Goal: Task Accomplishment & Management: Manage account settings

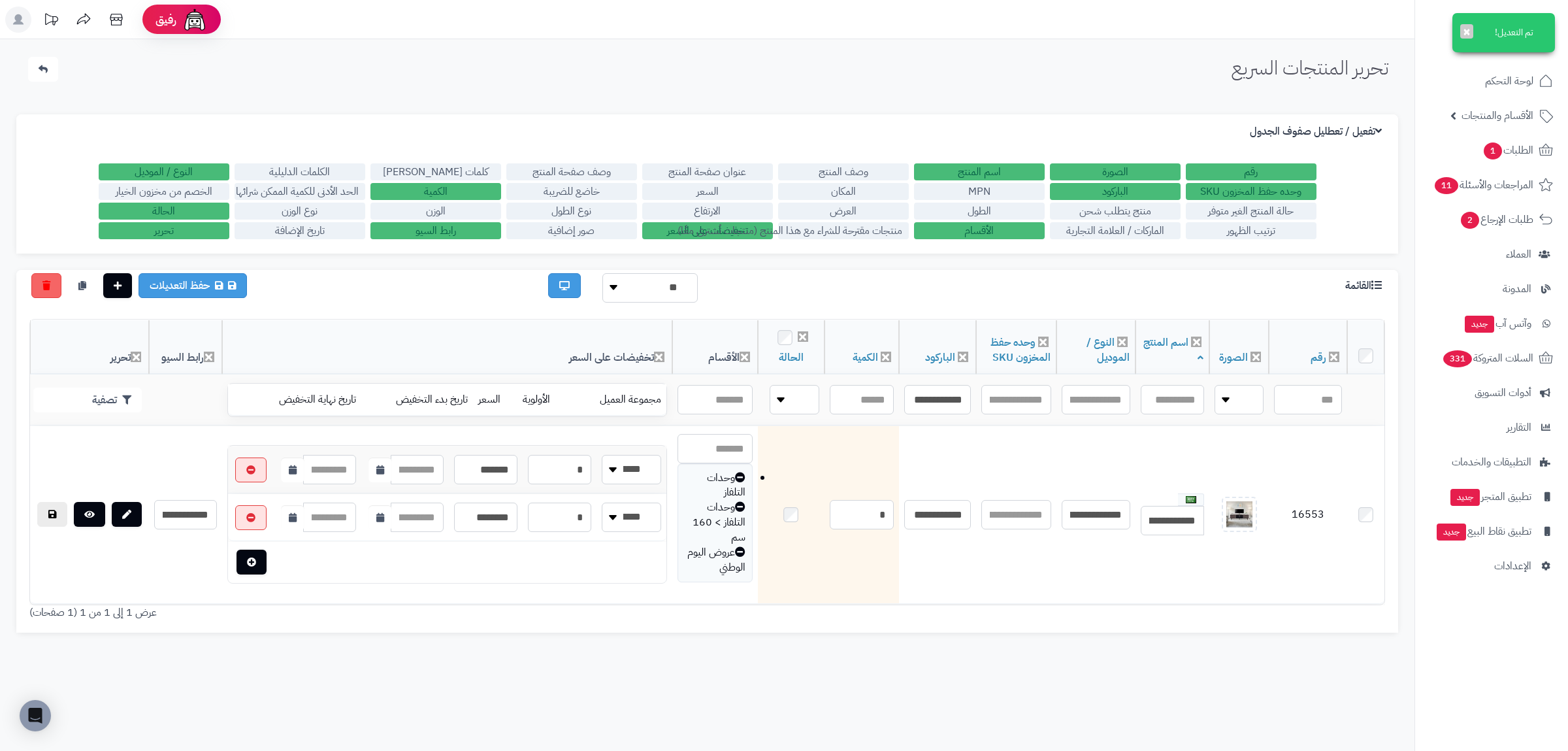
type input "**********"
click at [105, 388] on button "تصفية" at bounding box center [88, 399] width 109 height 25
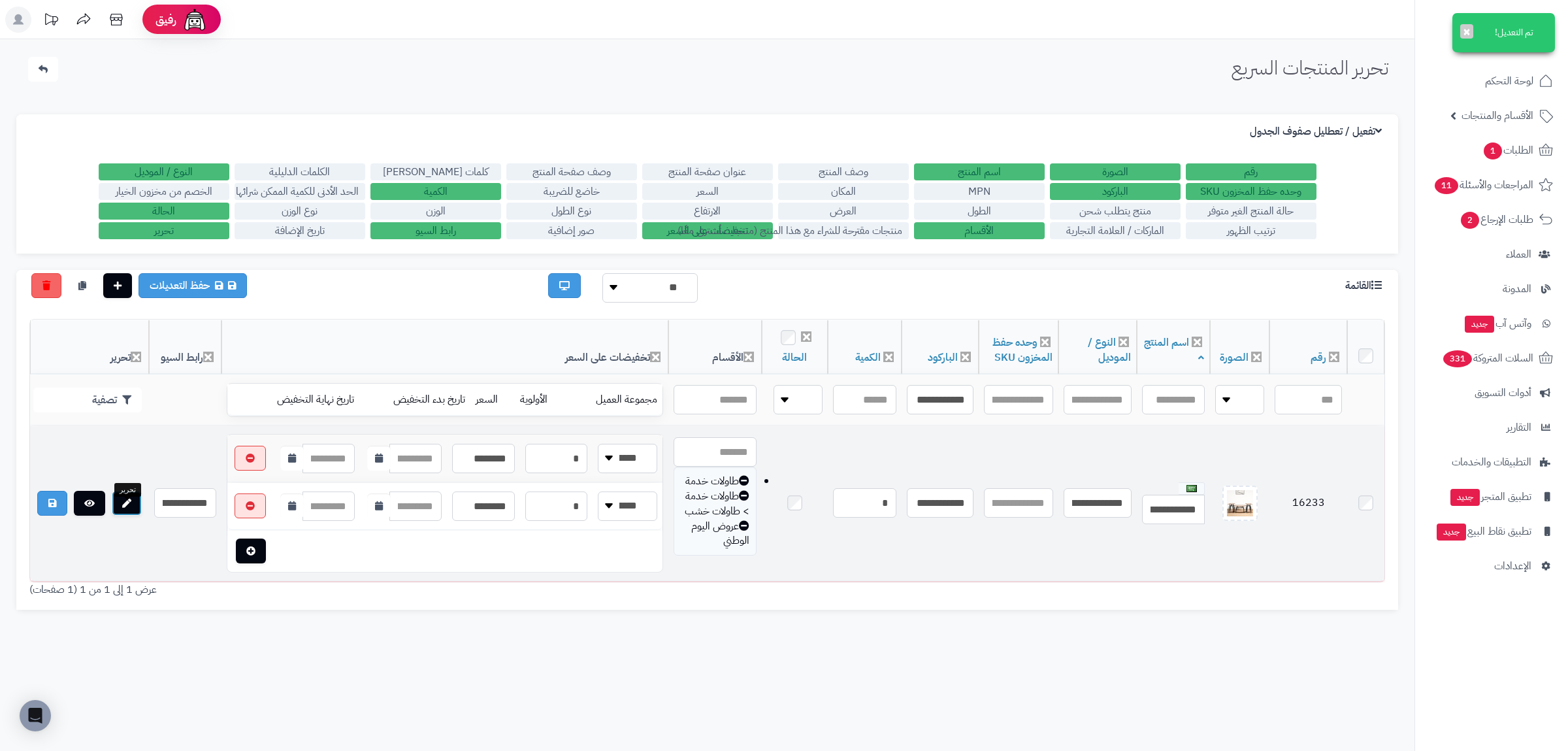
click at [117, 516] on link at bounding box center [127, 503] width 30 height 25
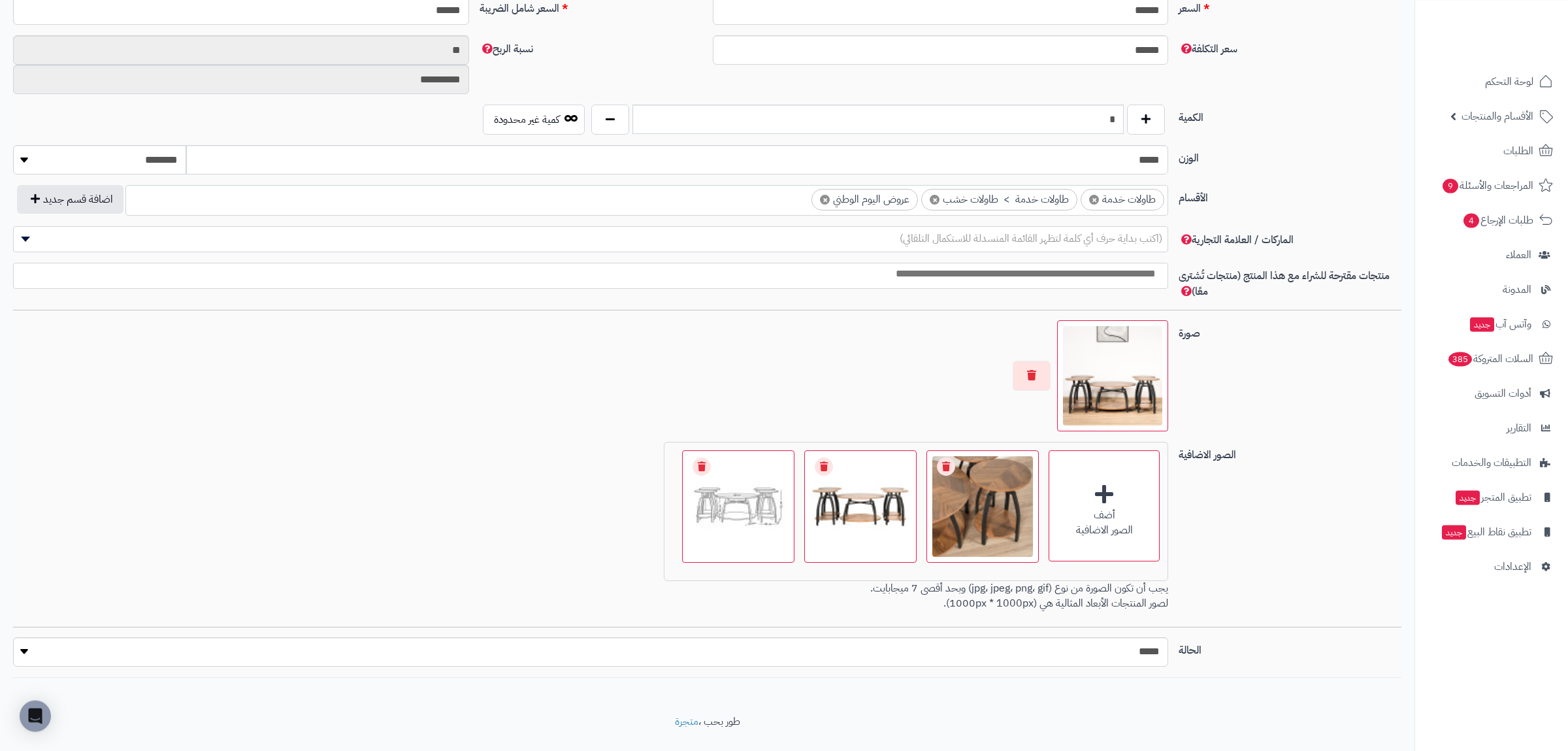
scroll to position [600, 0]
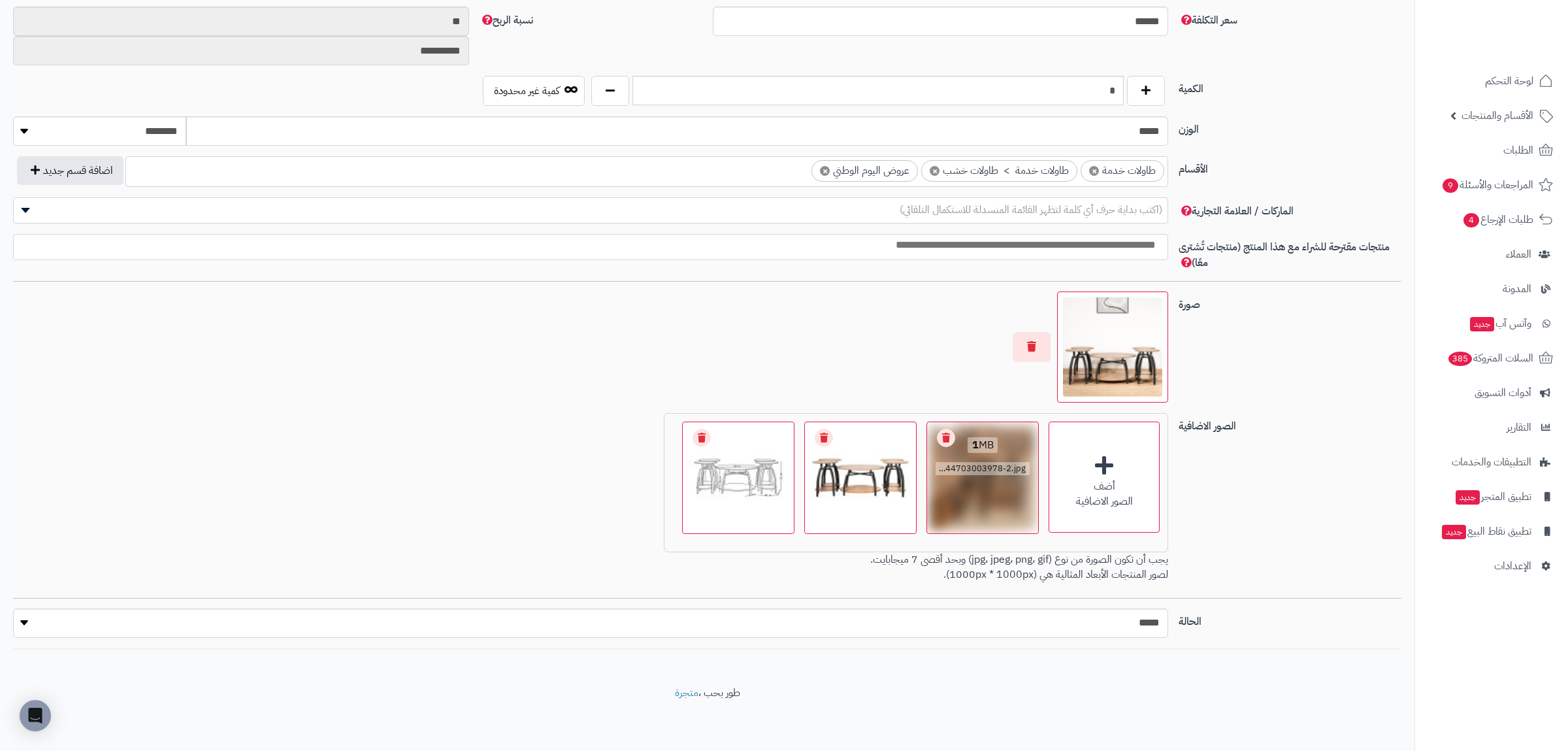
click at [944, 439] on link "Remove file" at bounding box center [946, 438] width 18 height 18
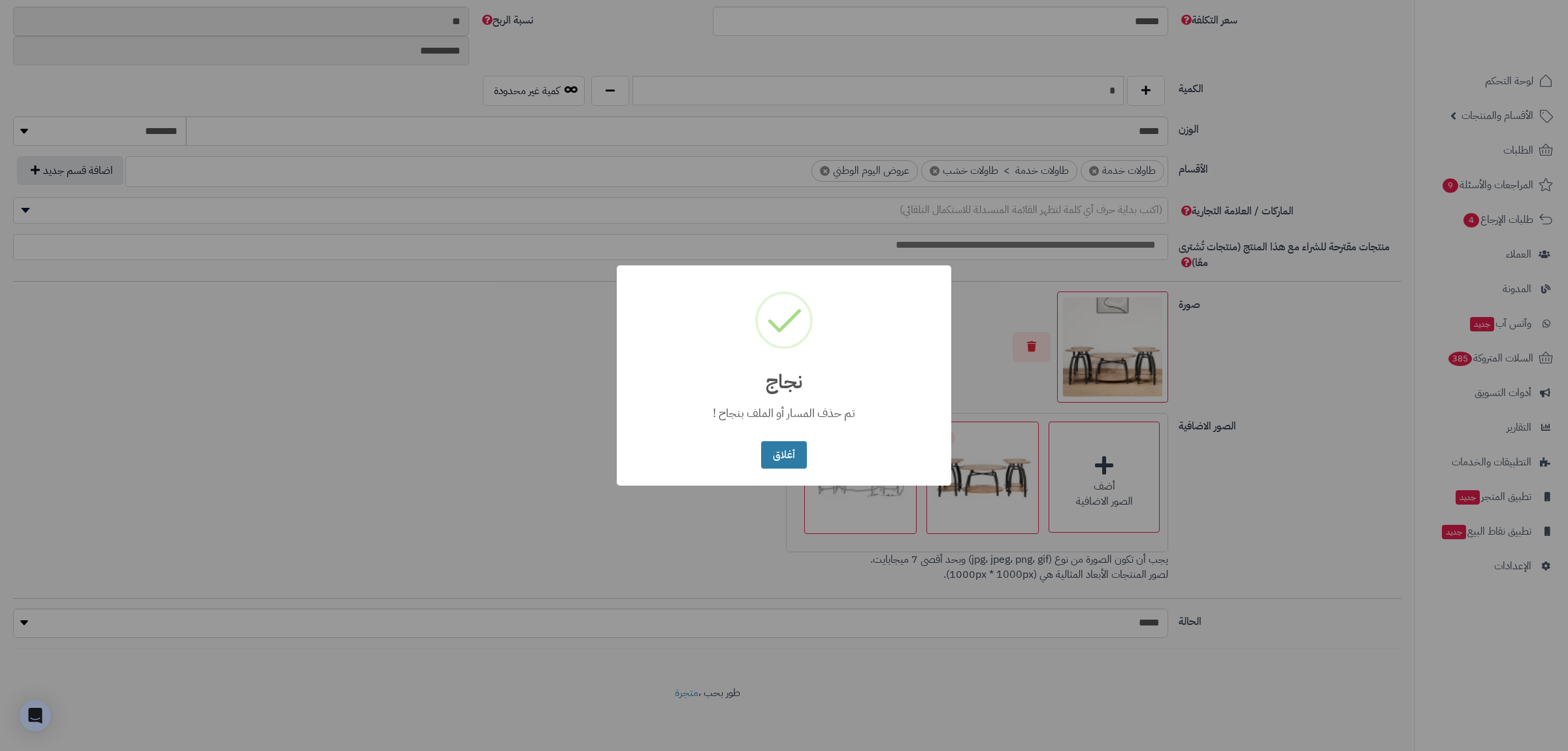
click at [774, 460] on button "أغلاق" at bounding box center [784, 455] width 45 height 28
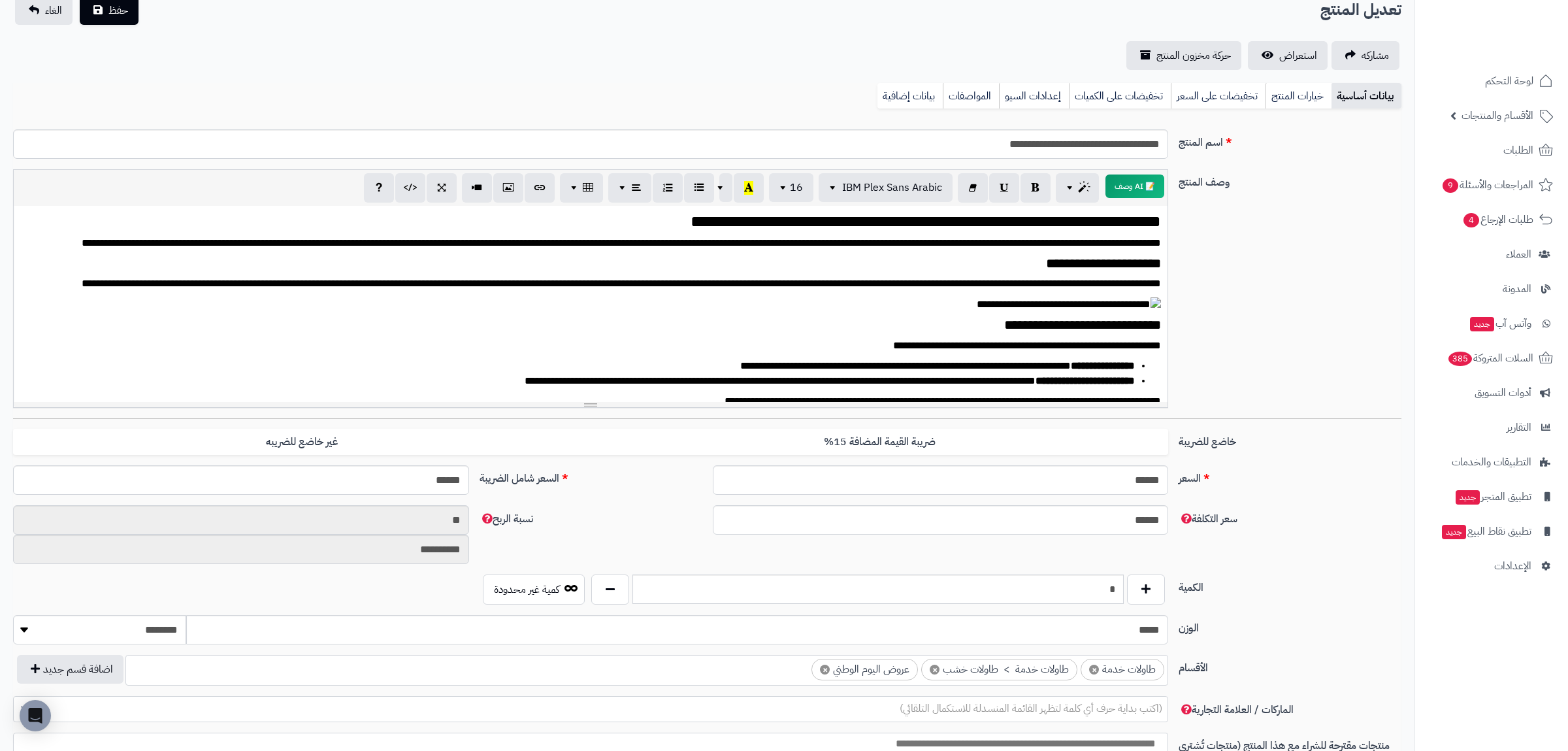
scroll to position [0, 0]
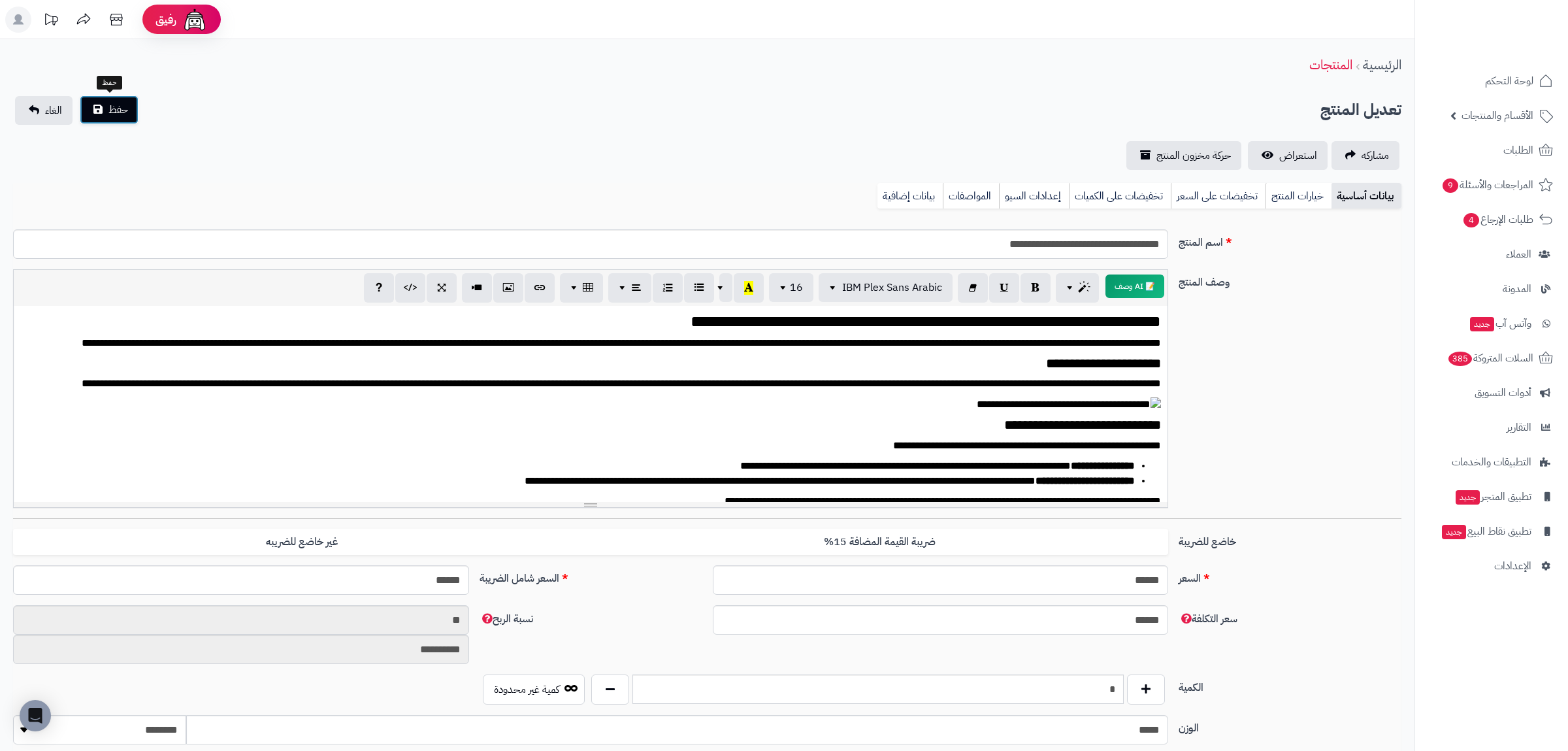
click at [94, 101] on button "حفظ" at bounding box center [109, 110] width 59 height 29
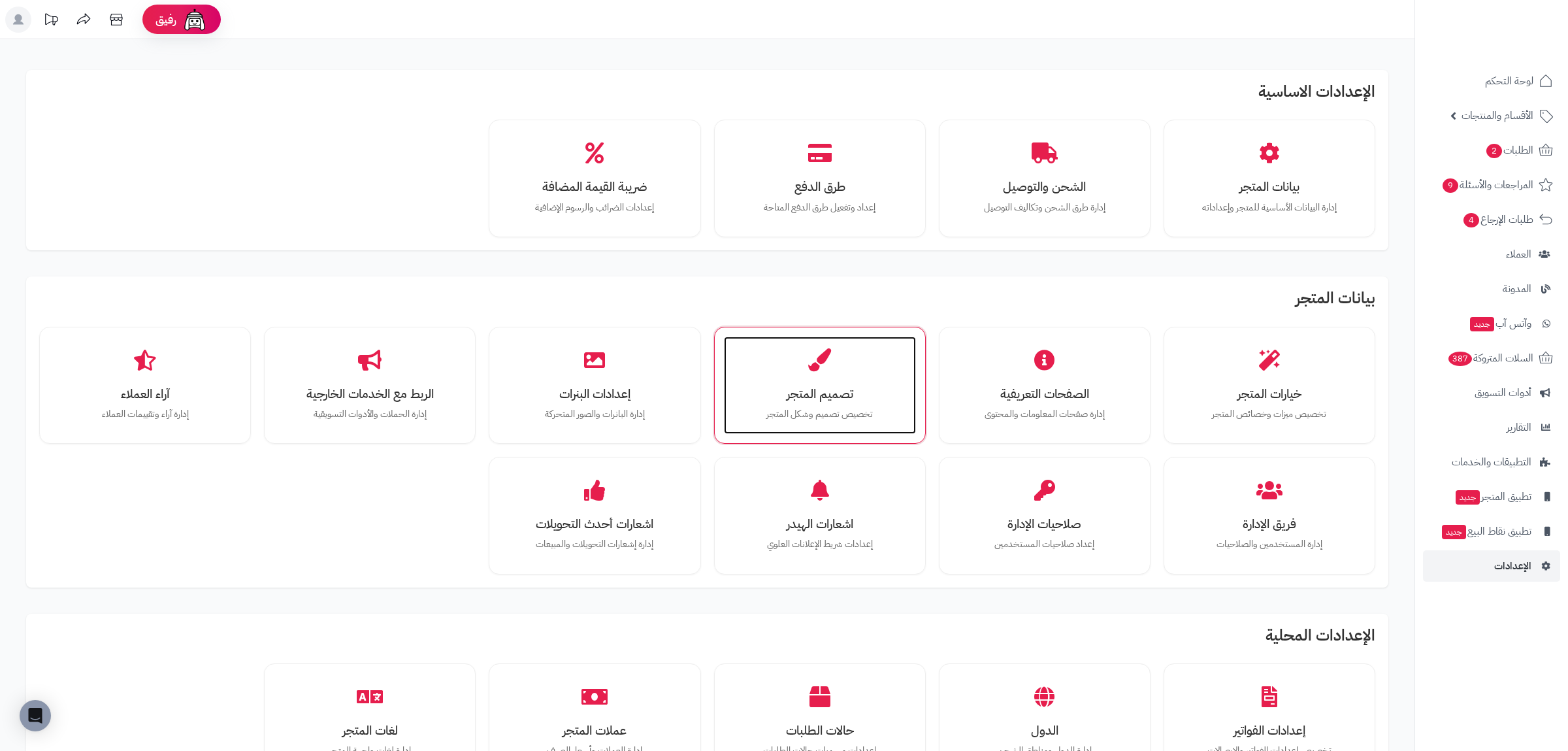
click at [846, 398] on h3 "تصميم المتجر" at bounding box center [820, 393] width 166 height 14
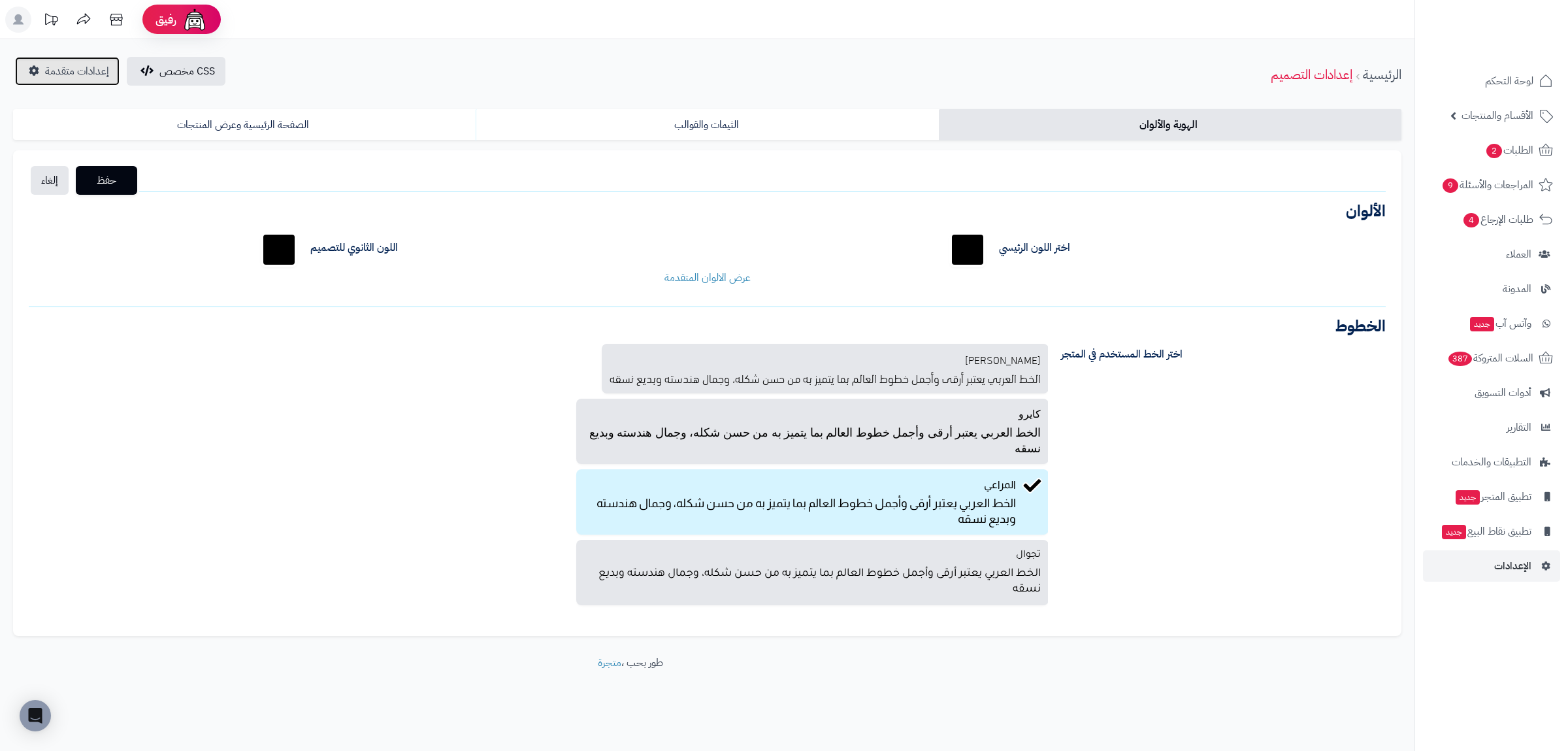
click at [74, 68] on span "إعدادات متقدمة" at bounding box center [76, 71] width 64 height 16
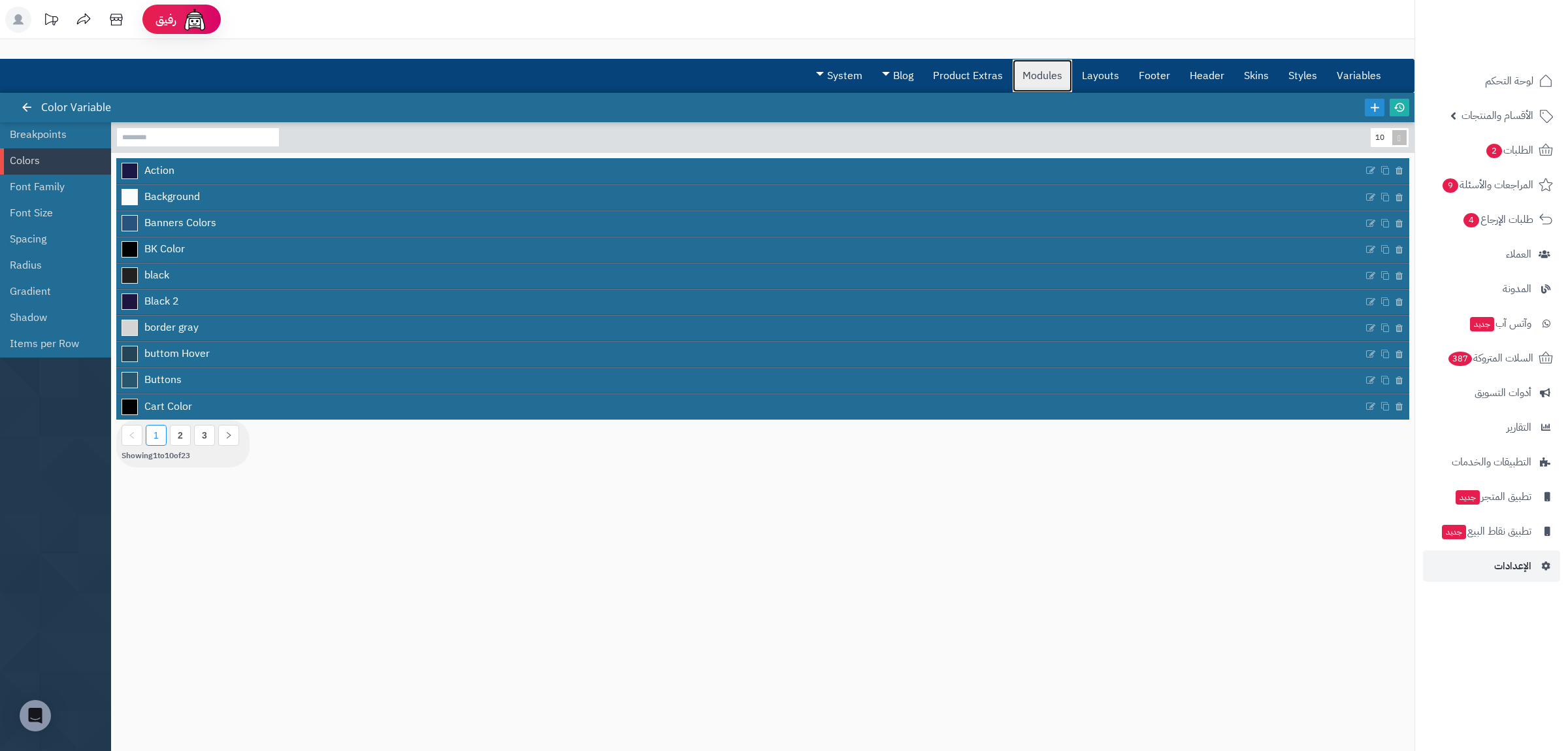
click at [1058, 66] on link "Modules" at bounding box center [1042, 76] width 59 height 33
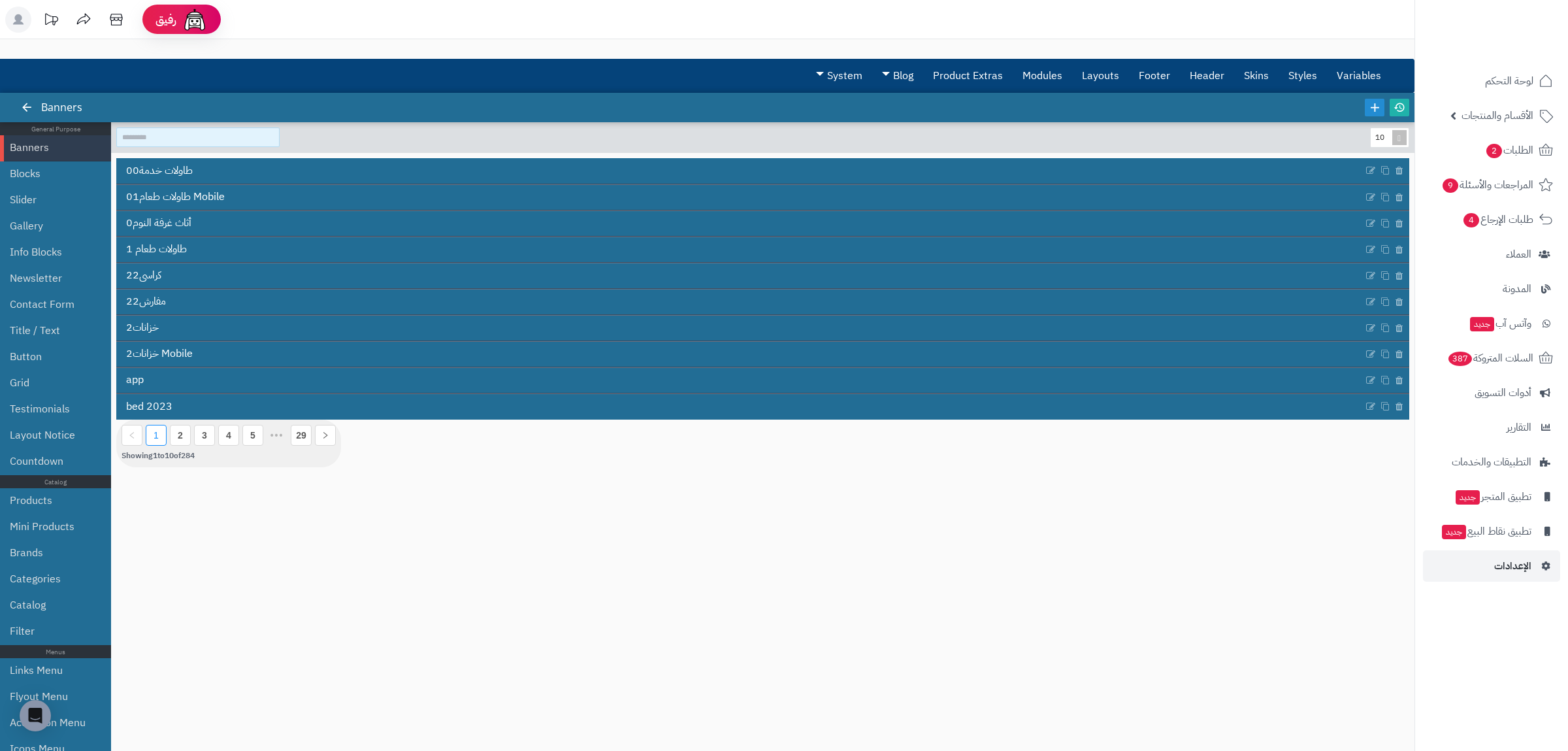
click at [143, 137] on input at bounding box center [198, 137] width 163 height 20
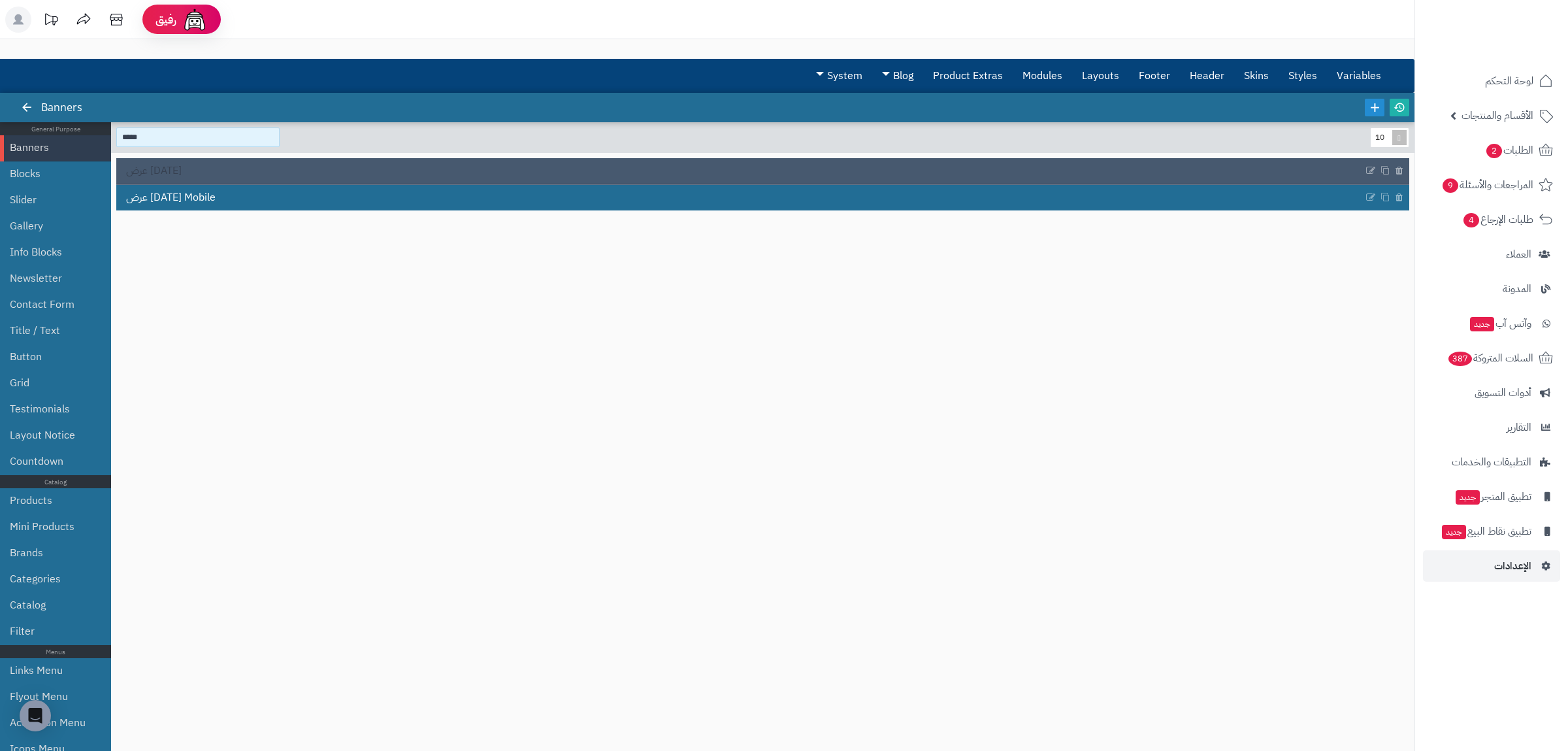
type input "*****"
click at [198, 167] on link "عرض اليوم" at bounding box center [740, 171] width 1247 height 25
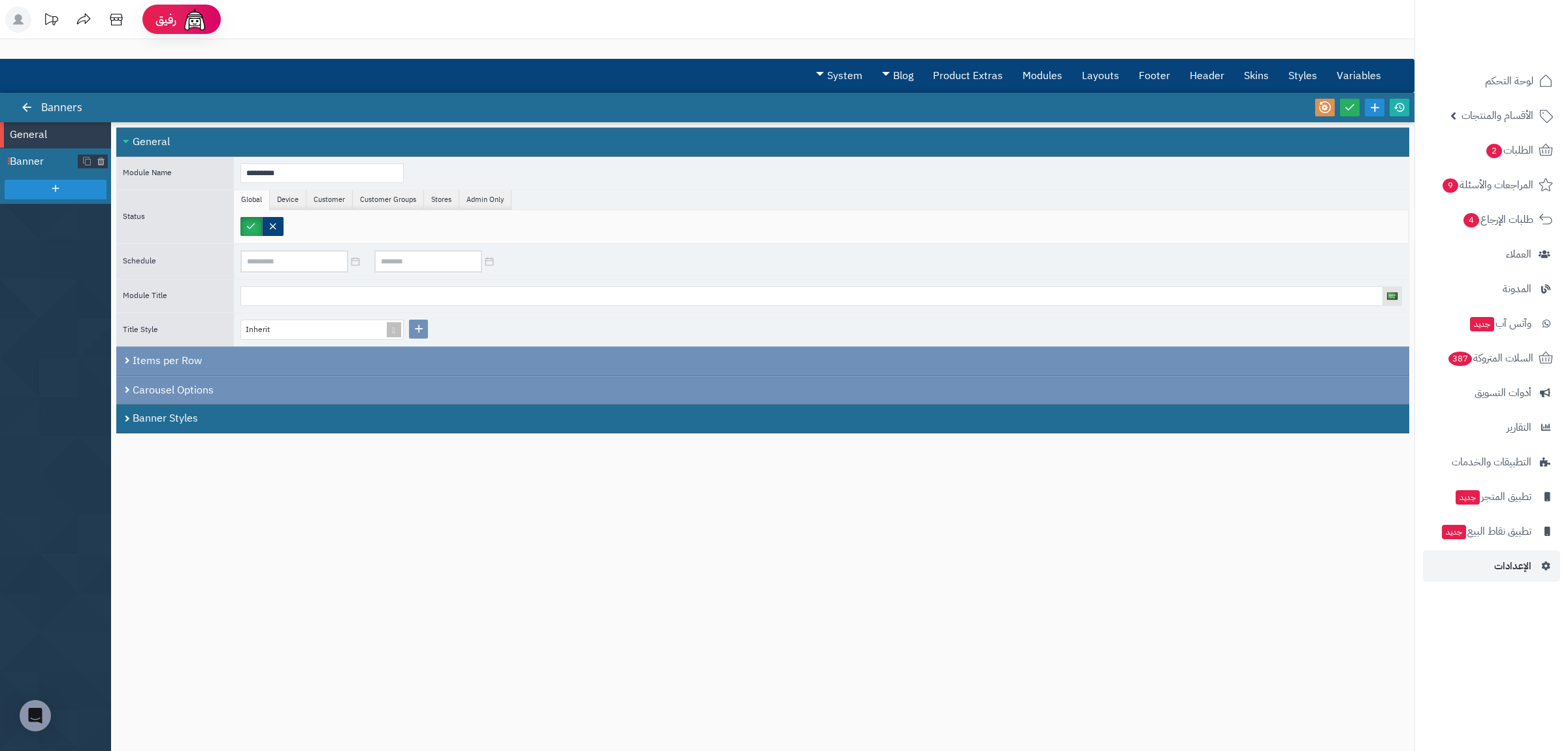
click at [23, 166] on span "Banner" at bounding box center [44, 161] width 68 height 15
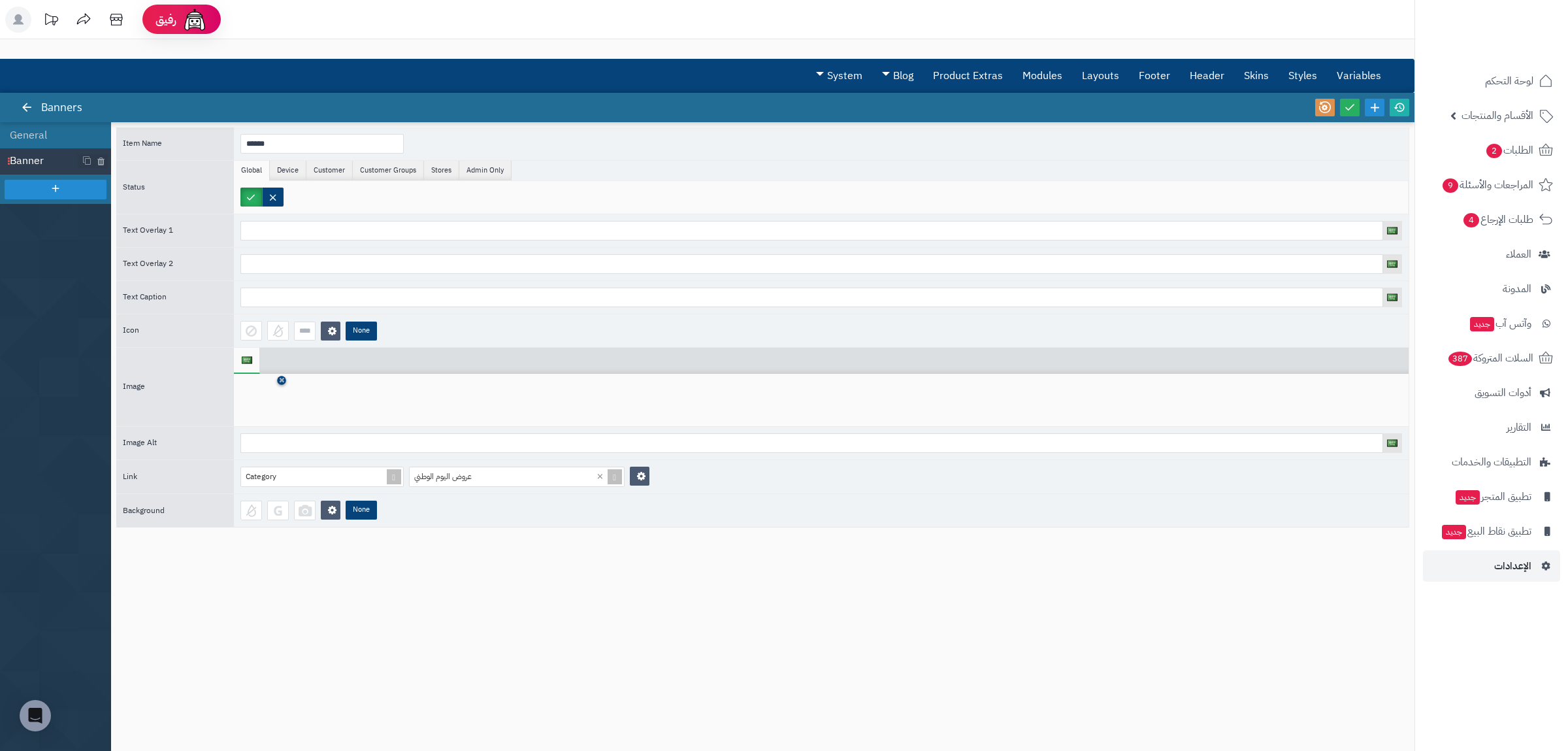
click at [281, 382] on icon at bounding box center [282, 380] width 5 height 8
click at [274, 385] on icon at bounding box center [261, 401] width 41 height 40
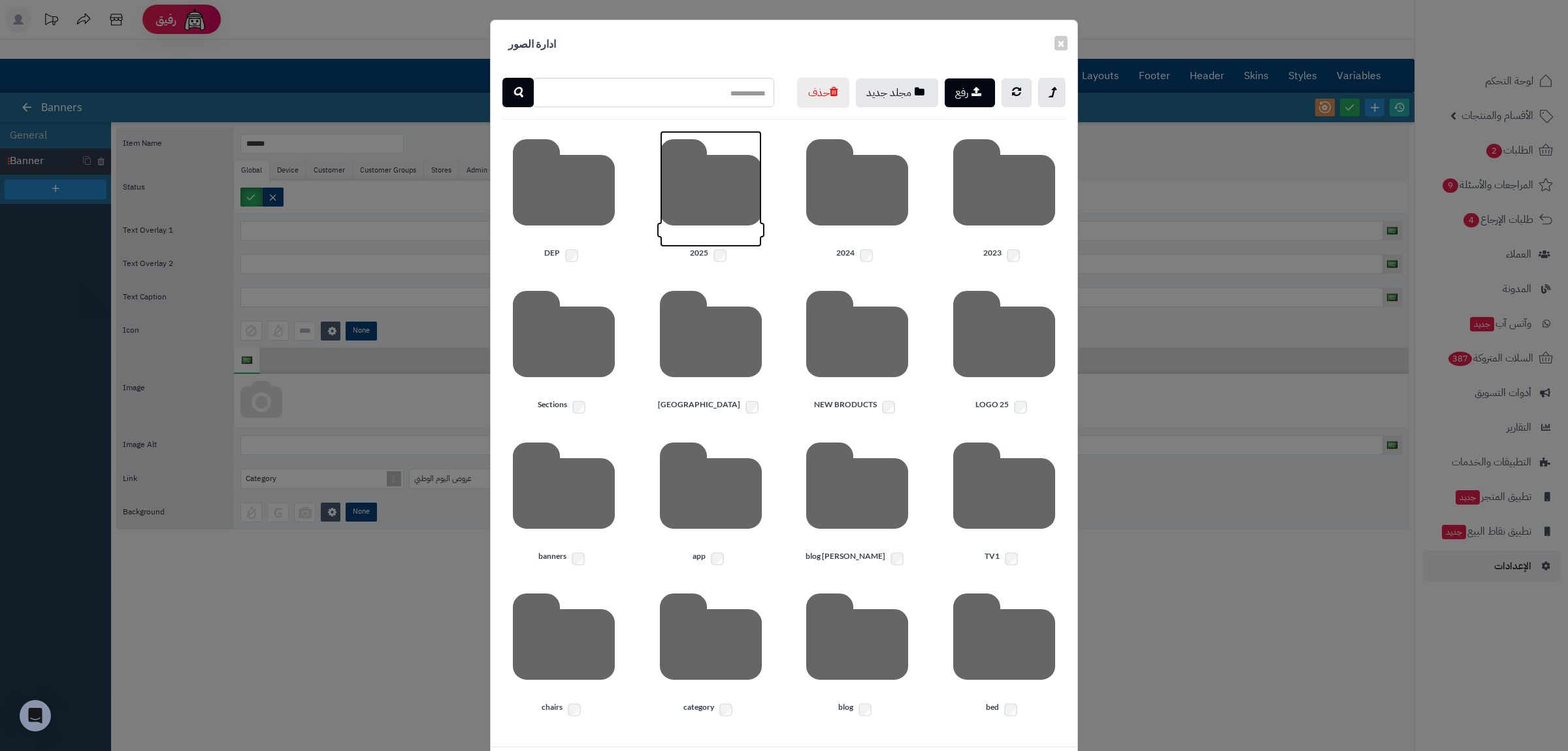
click at [730, 247] on icon at bounding box center [711, 188] width 102 height 117
click at [996, 238] on icon at bounding box center [1004, 188] width 102 height 117
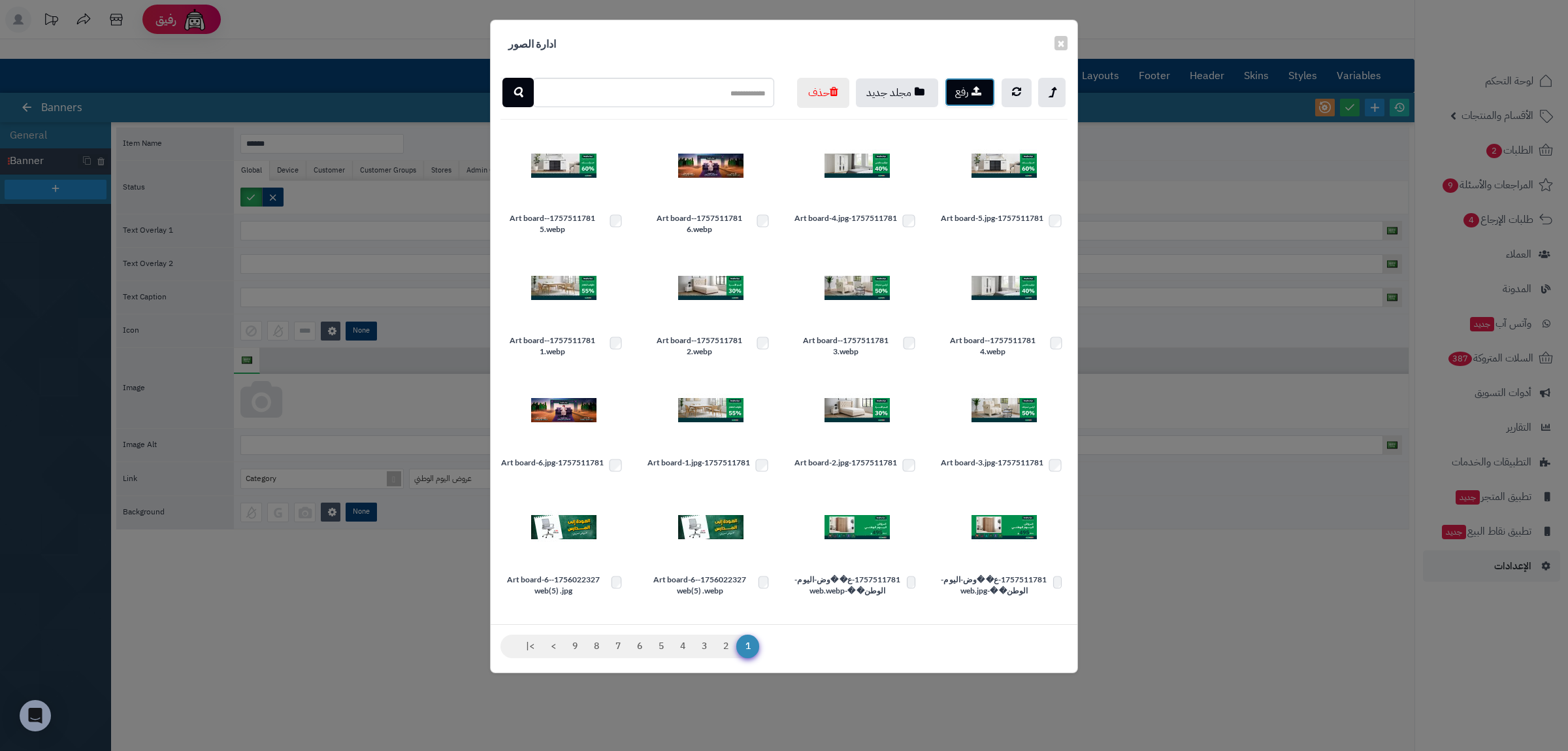
click at [971, 97] on button "رفع" at bounding box center [970, 92] width 50 height 29
click at [1054, 40] on button "×" at bounding box center [1061, 43] width 13 height 14
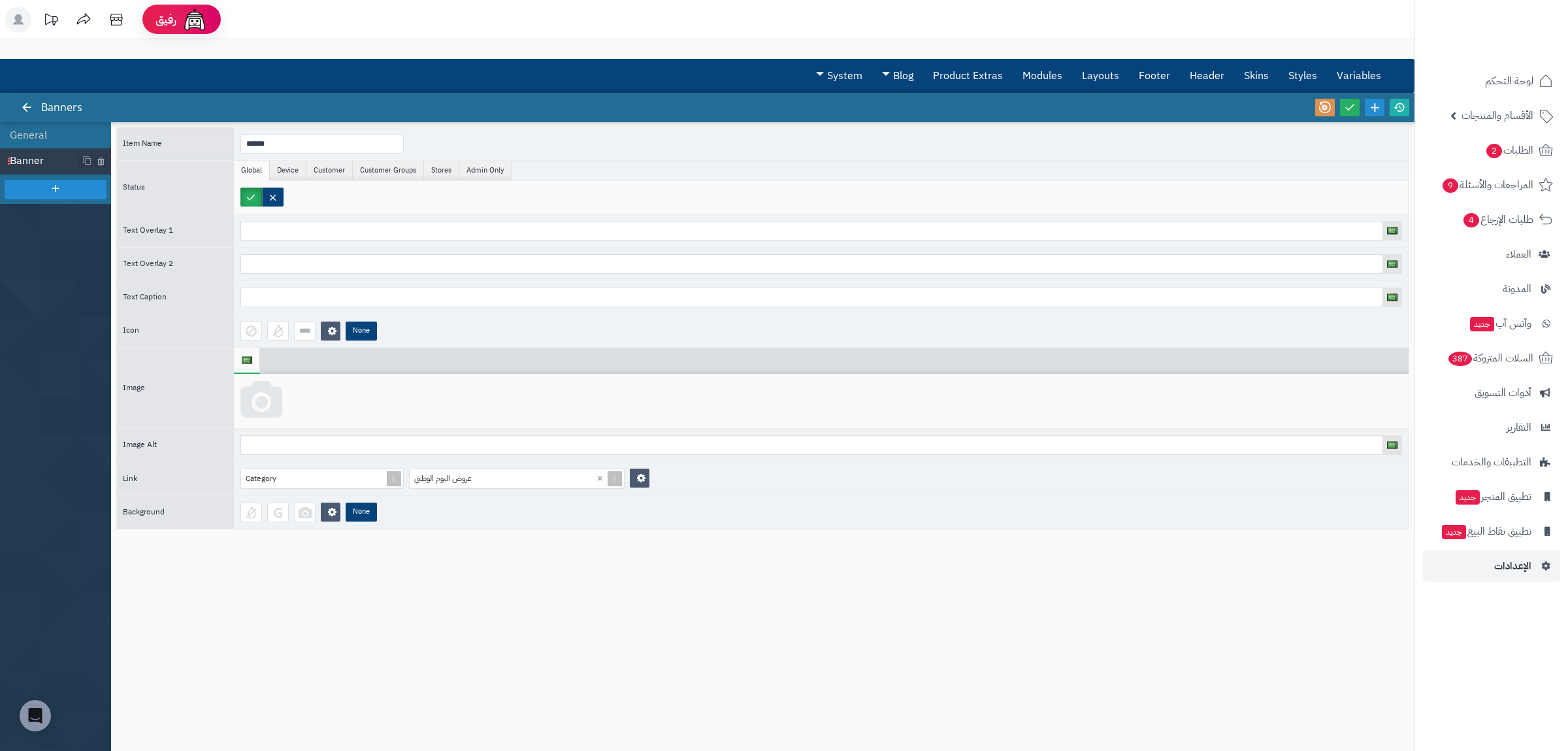
click at [271, 416] on icon at bounding box center [261, 401] width 41 height 40
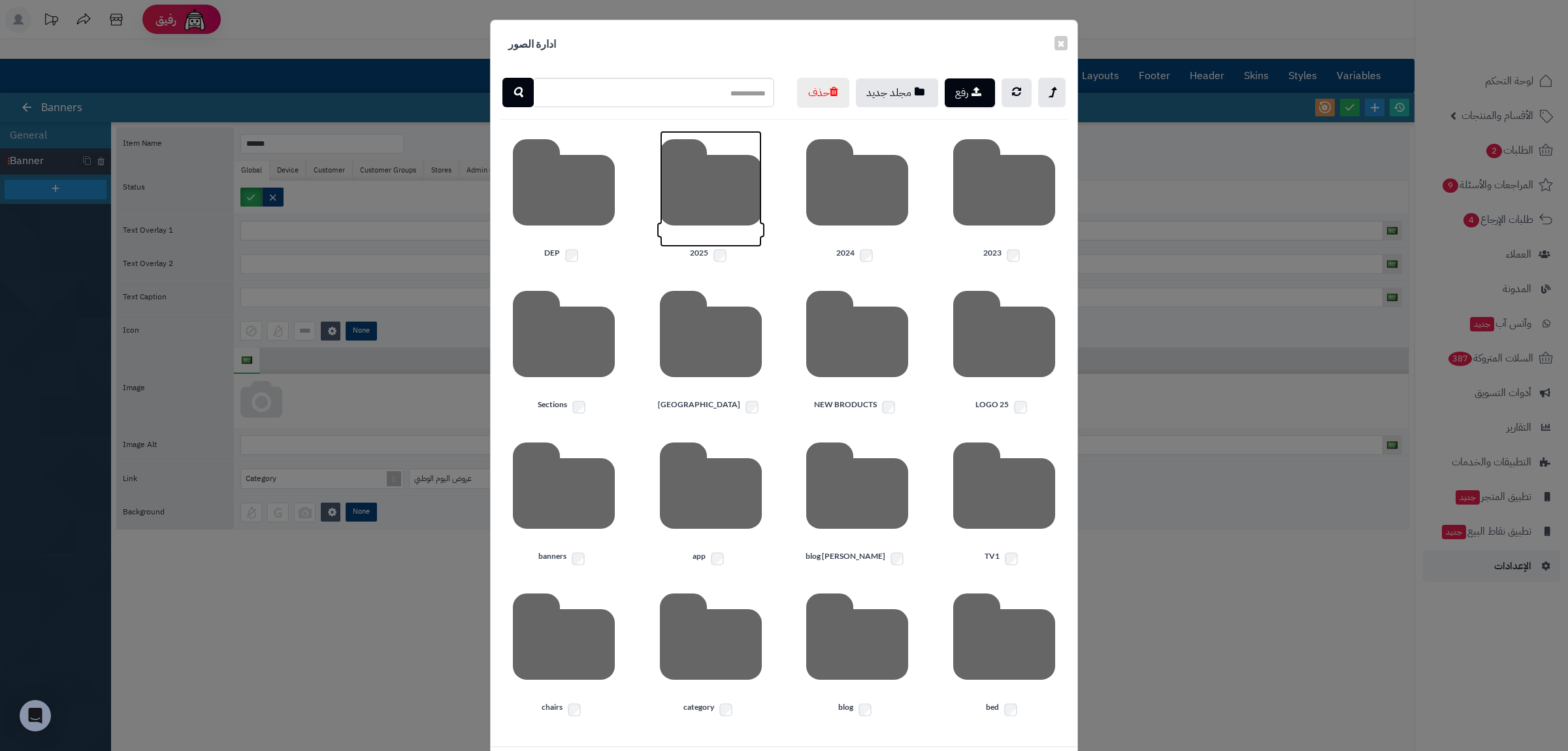
click at [721, 246] on icon at bounding box center [711, 188] width 102 height 117
click at [987, 247] on icon at bounding box center [1004, 188] width 102 height 117
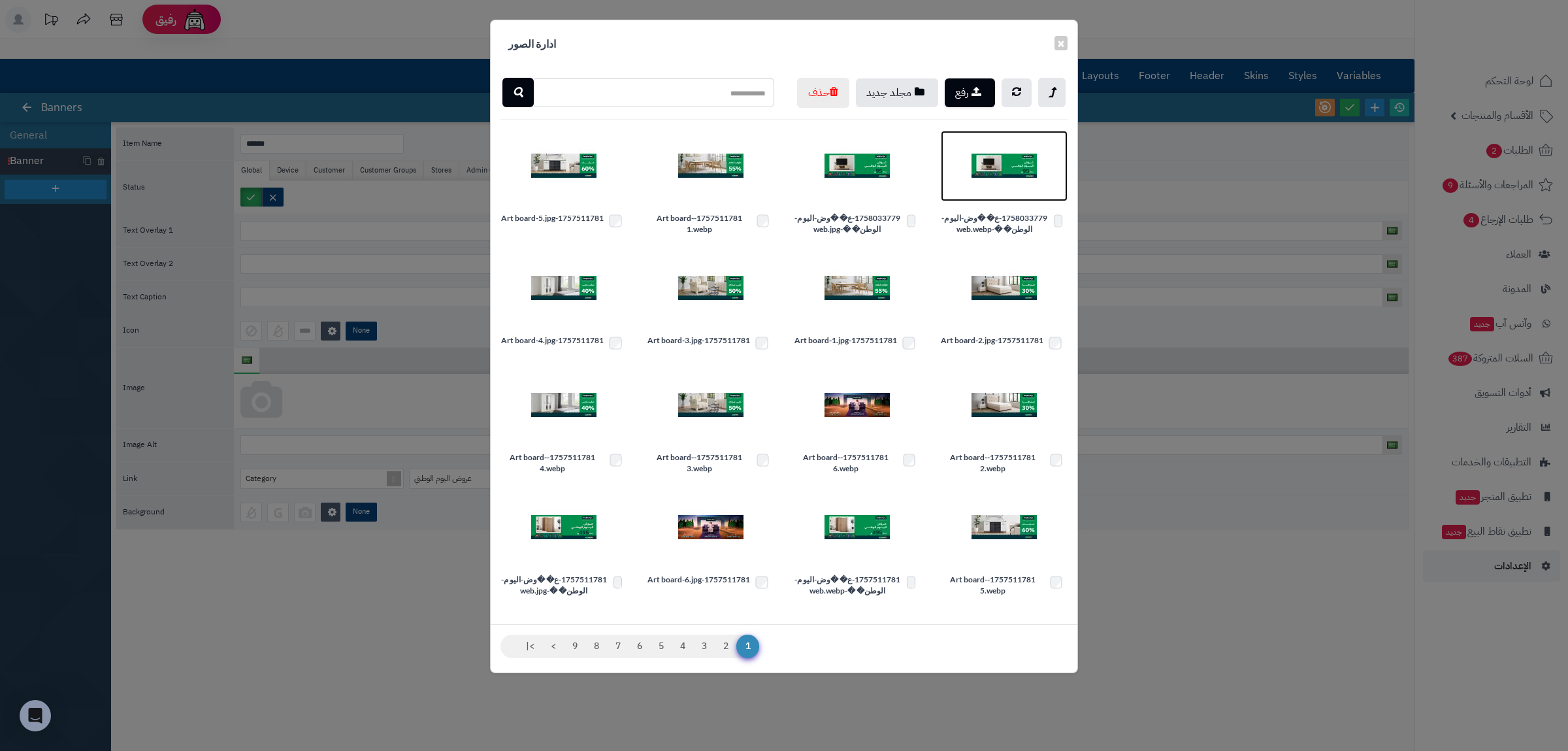
click at [1000, 199] on img at bounding box center [1004, 165] width 65 height 65
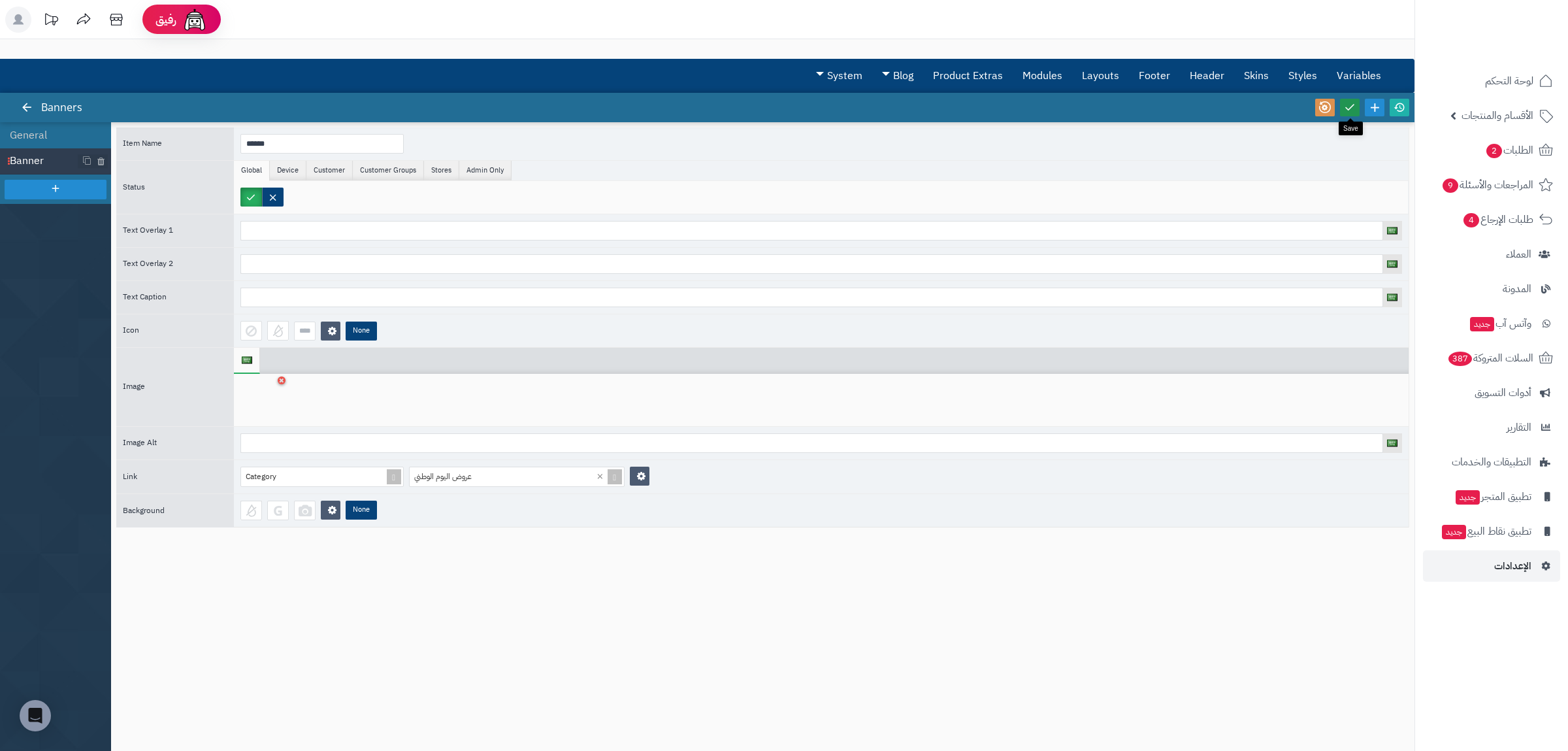
click at [1353, 108] on icon at bounding box center [1350, 107] width 12 height 12
click at [1401, 108] on icon at bounding box center [1399, 107] width 12 height 12
click at [1048, 74] on link "Modules" at bounding box center [1042, 76] width 59 height 33
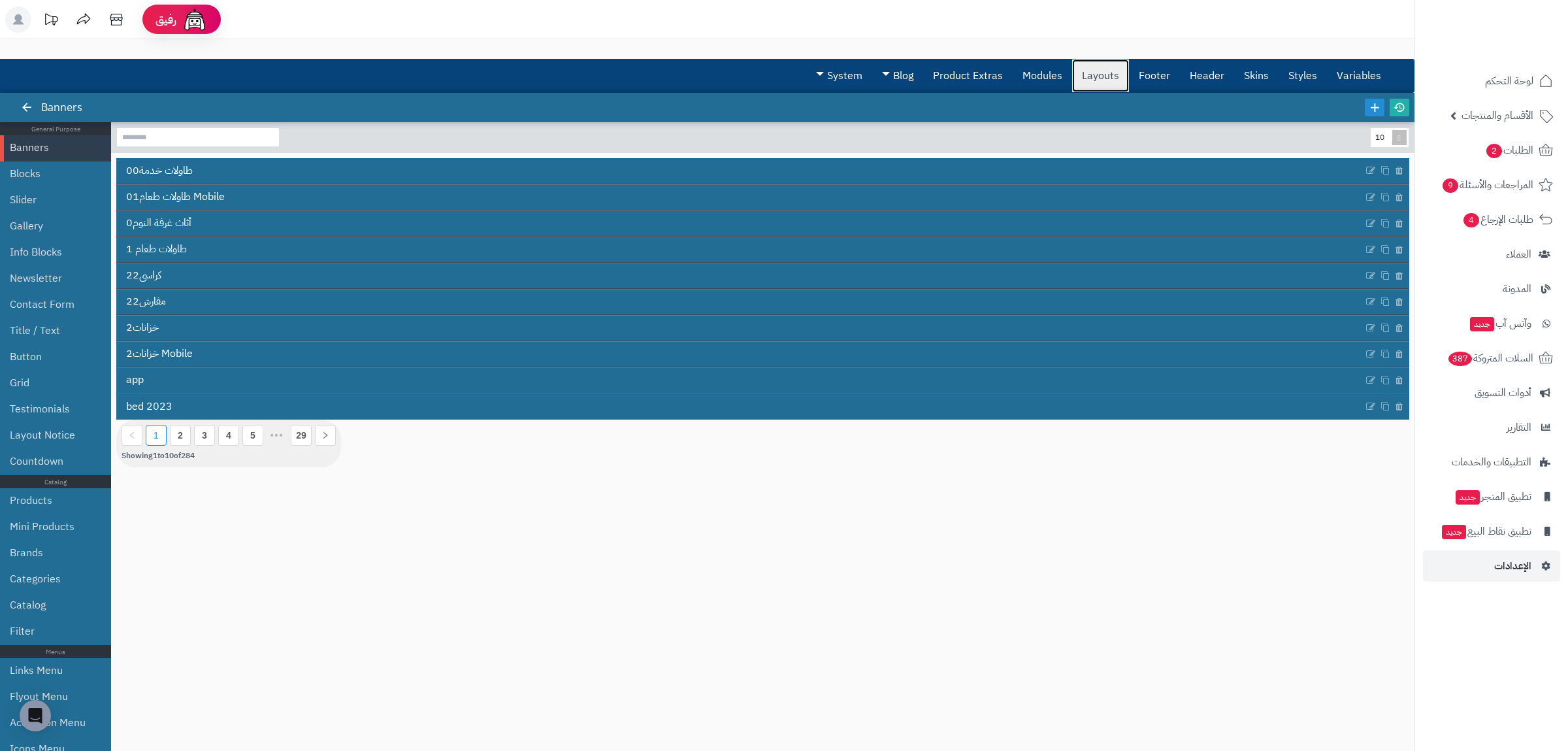
click at [1110, 74] on link "Layouts" at bounding box center [1100, 76] width 57 height 33
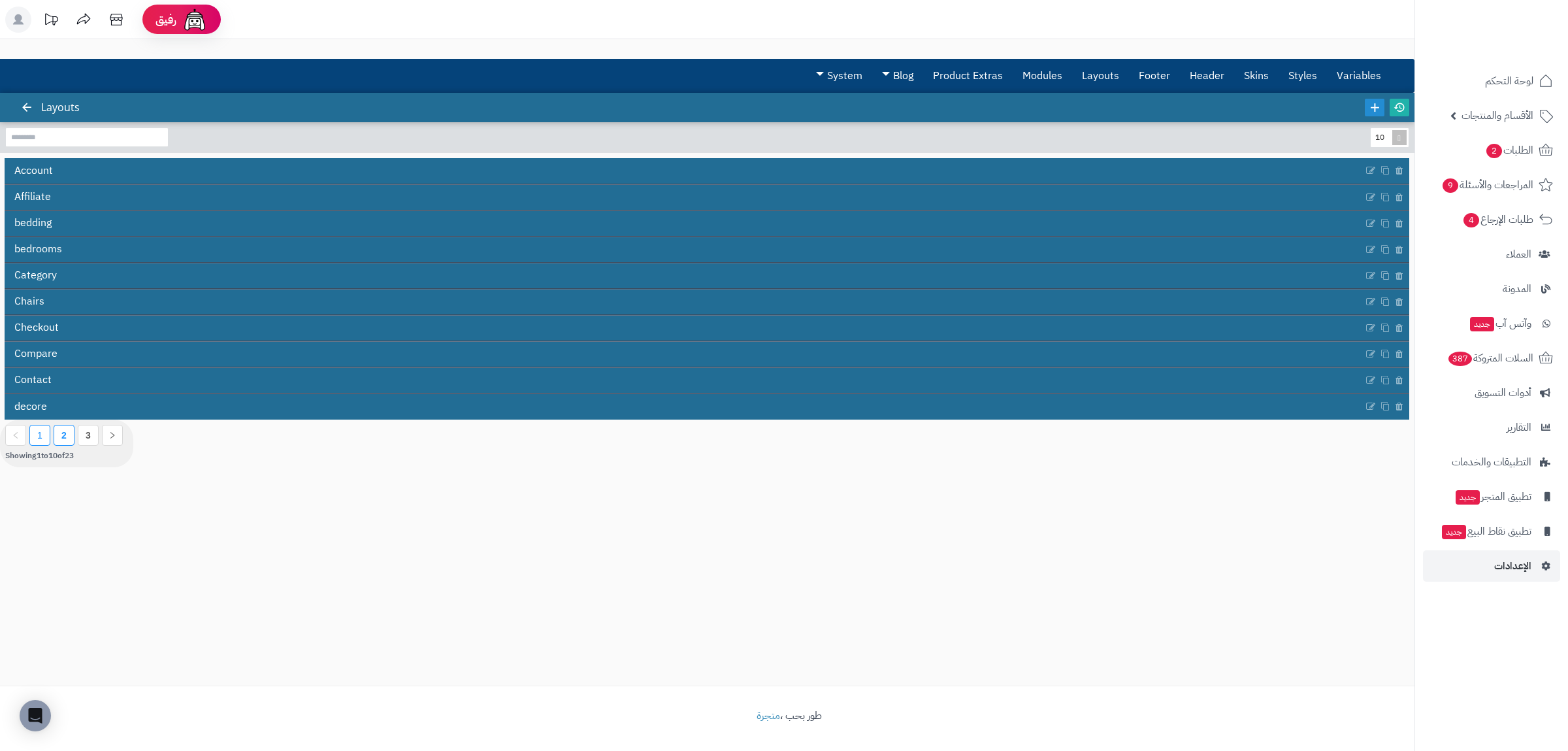
click at [59, 441] on li "2" at bounding box center [64, 435] width 21 height 21
click at [78, 437] on li "3" at bounding box center [88, 435] width 21 height 21
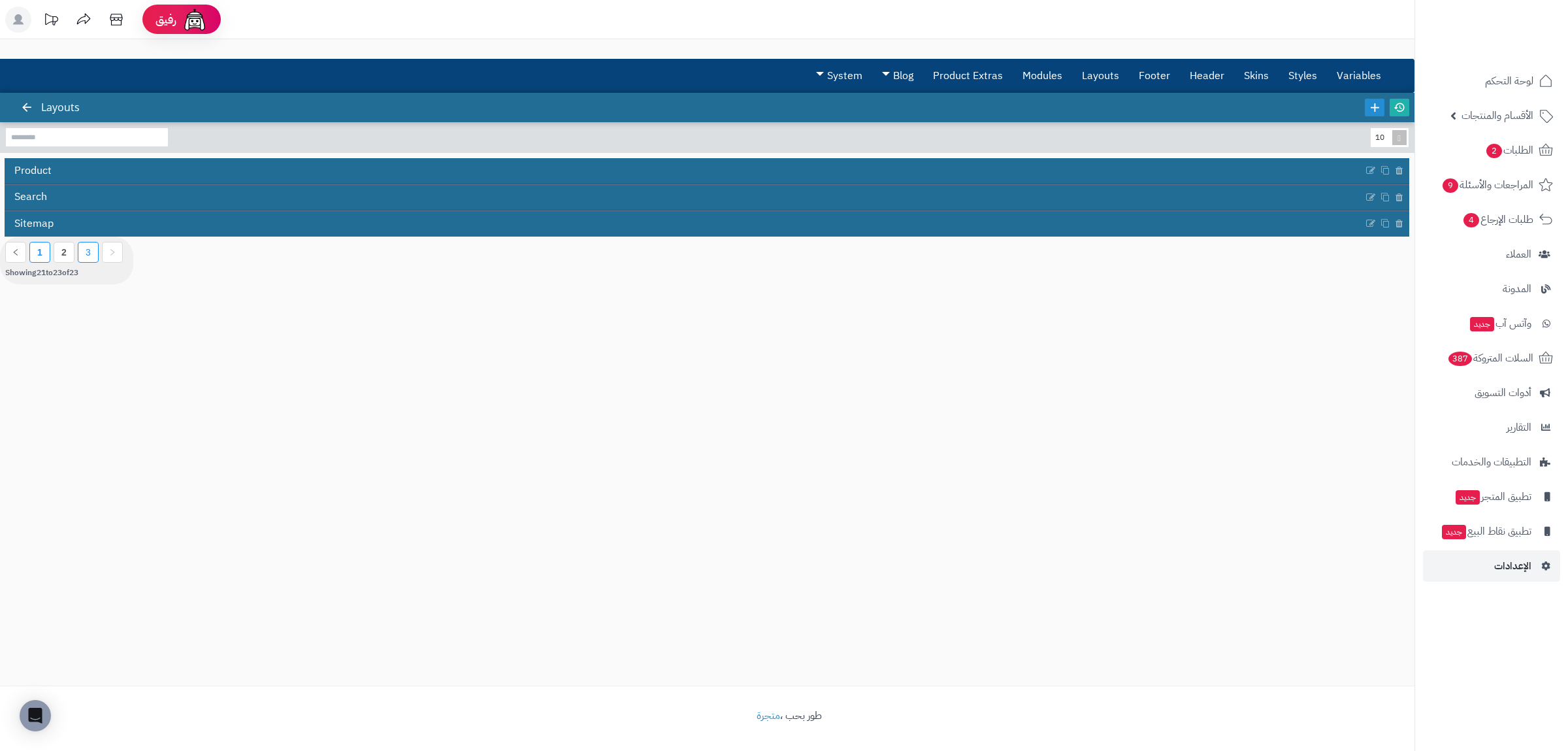
click at [46, 254] on li "1" at bounding box center [40, 252] width 21 height 21
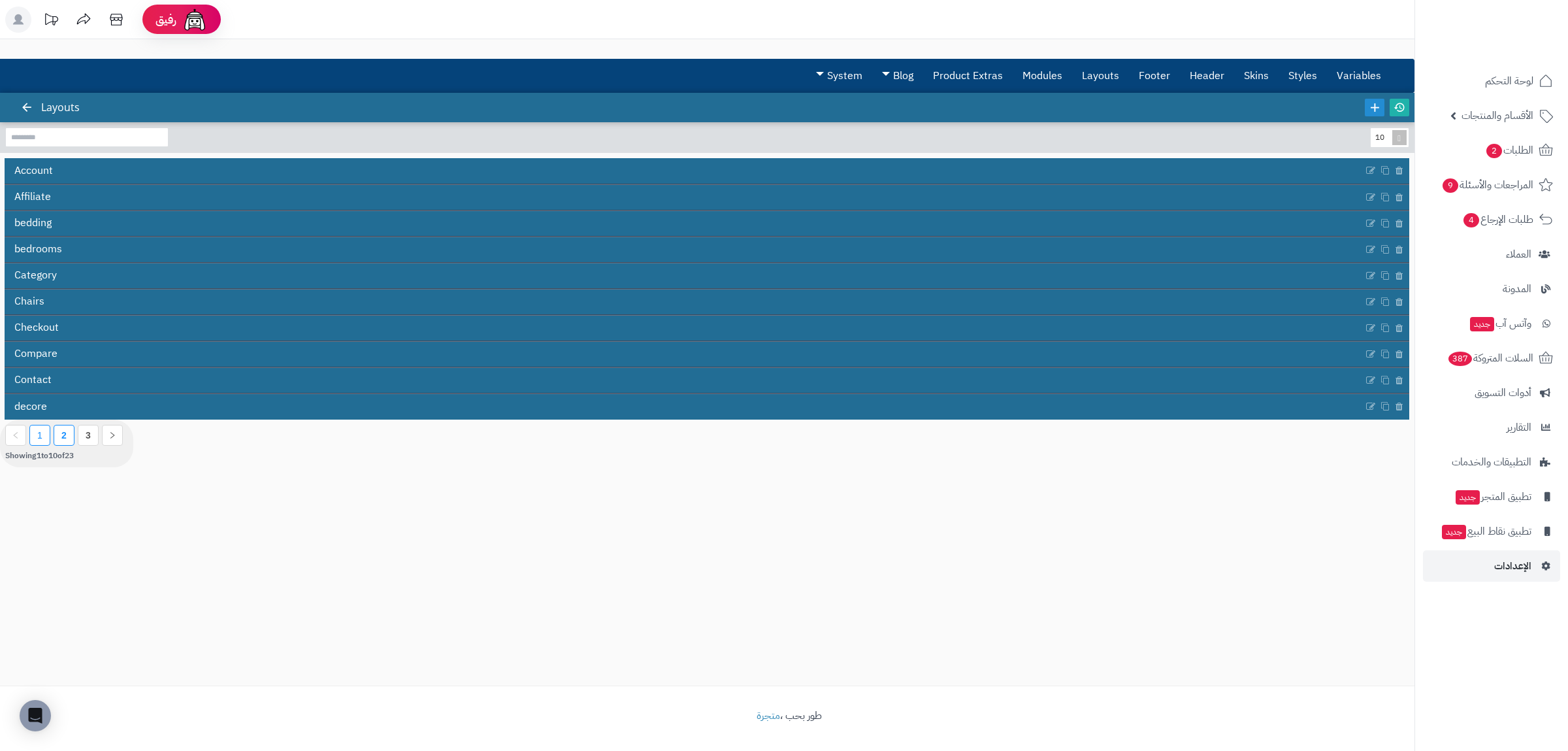
click at [56, 439] on li "2" at bounding box center [64, 435] width 21 height 21
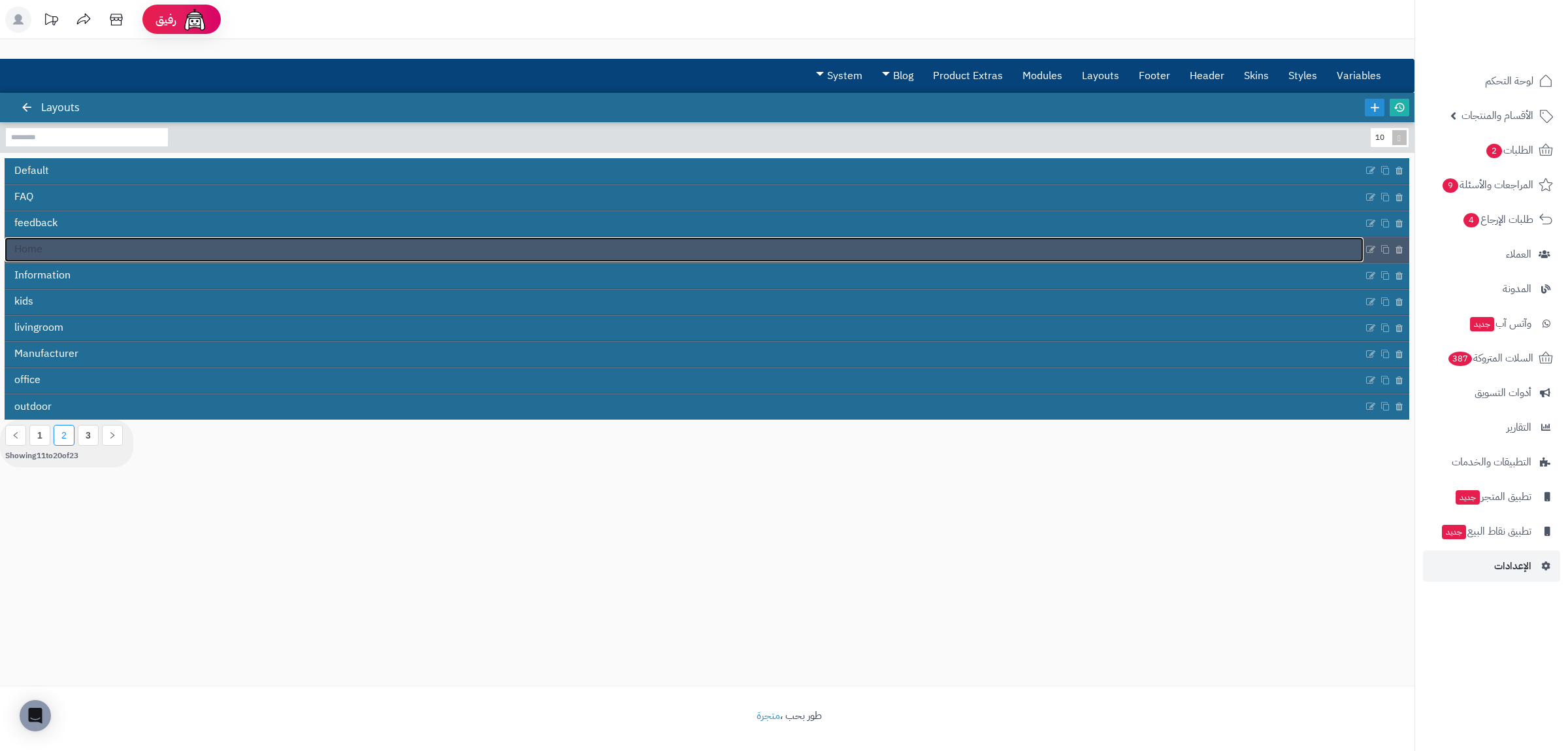
click at [227, 254] on link "Home" at bounding box center [684, 250] width 1359 height 25
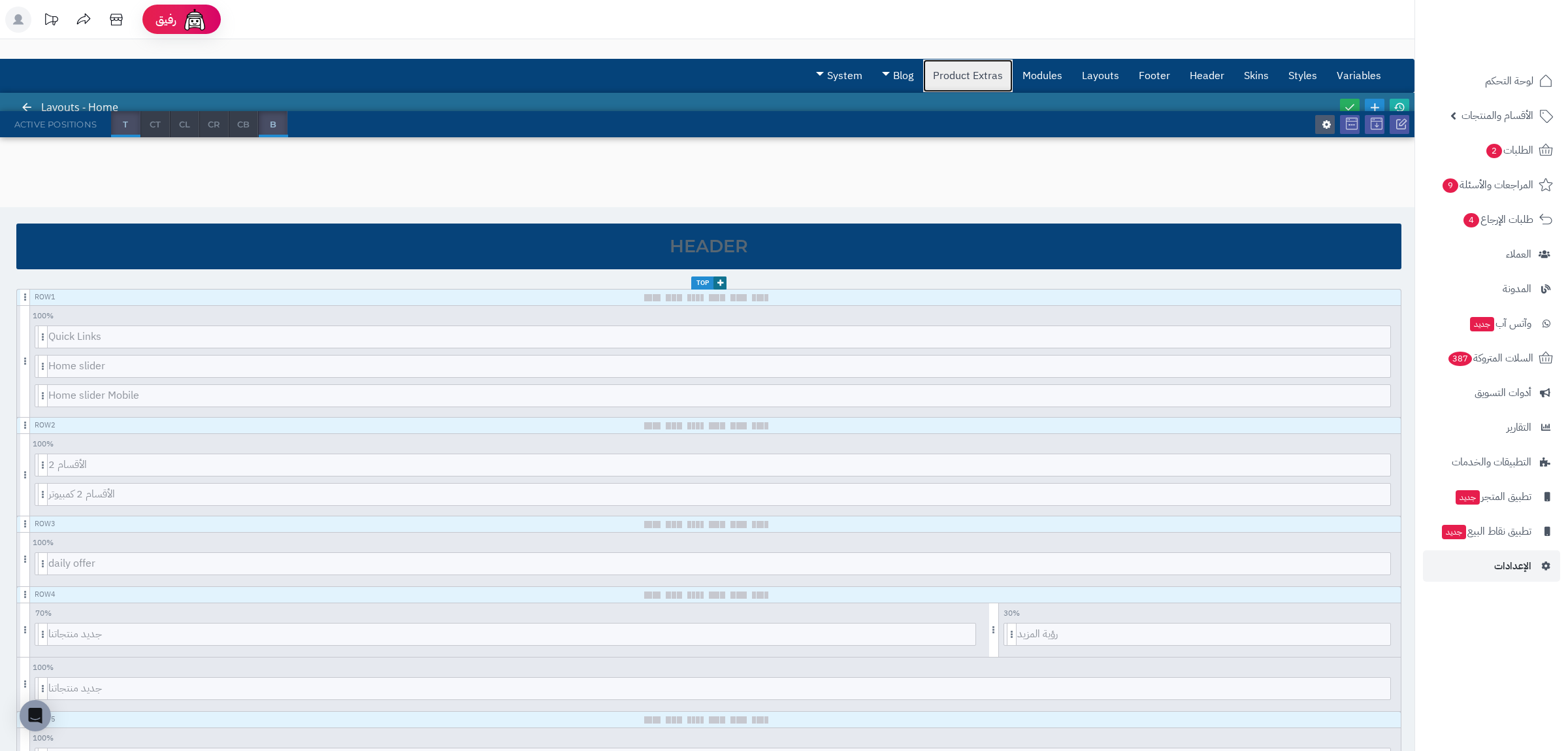
drag, startPoint x: 948, startPoint y: 78, endPoint x: 942, endPoint y: 78, distance: 6.0
click at [948, 78] on link "Product Extras" at bounding box center [968, 76] width 90 height 33
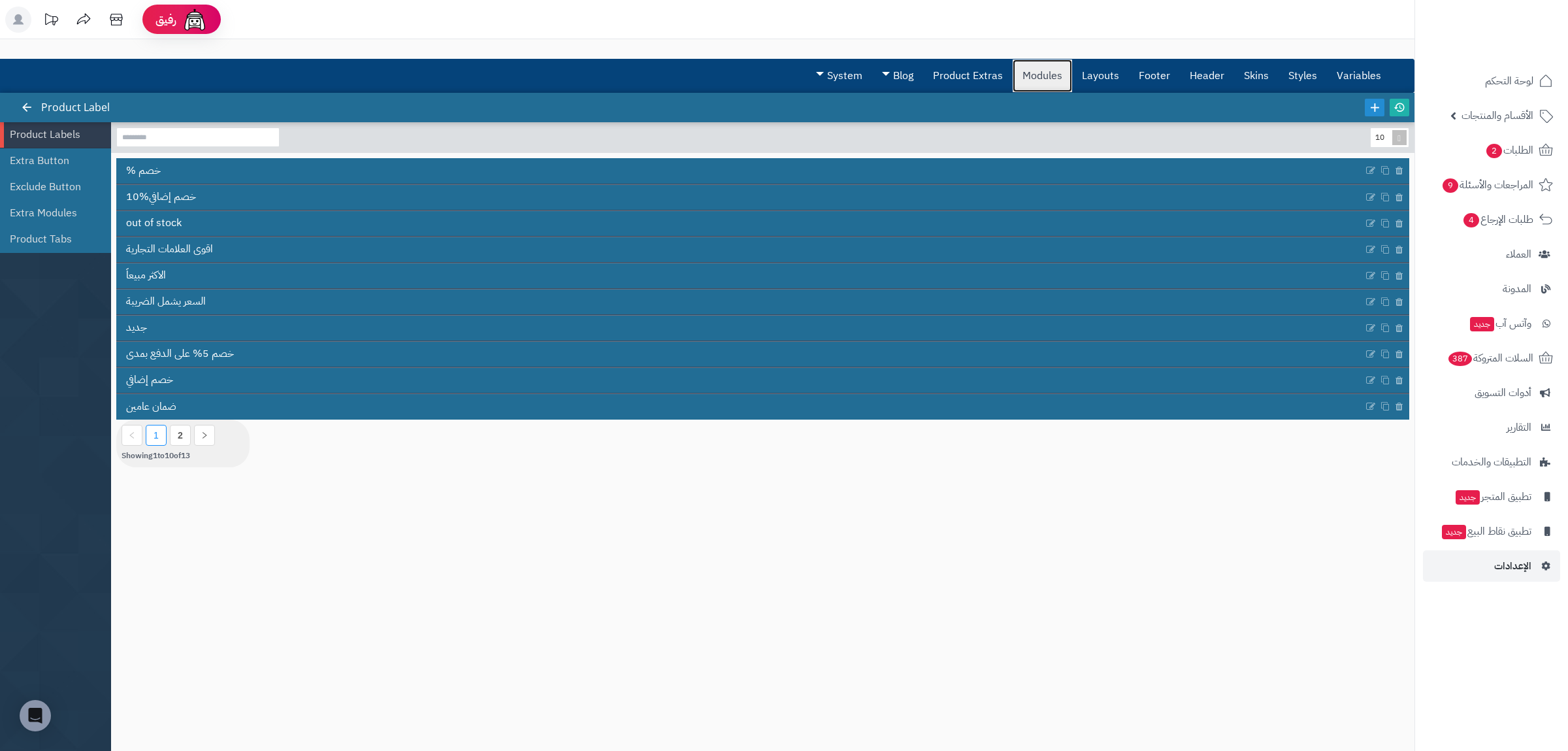
click at [1054, 74] on link "Modules" at bounding box center [1042, 76] width 59 height 33
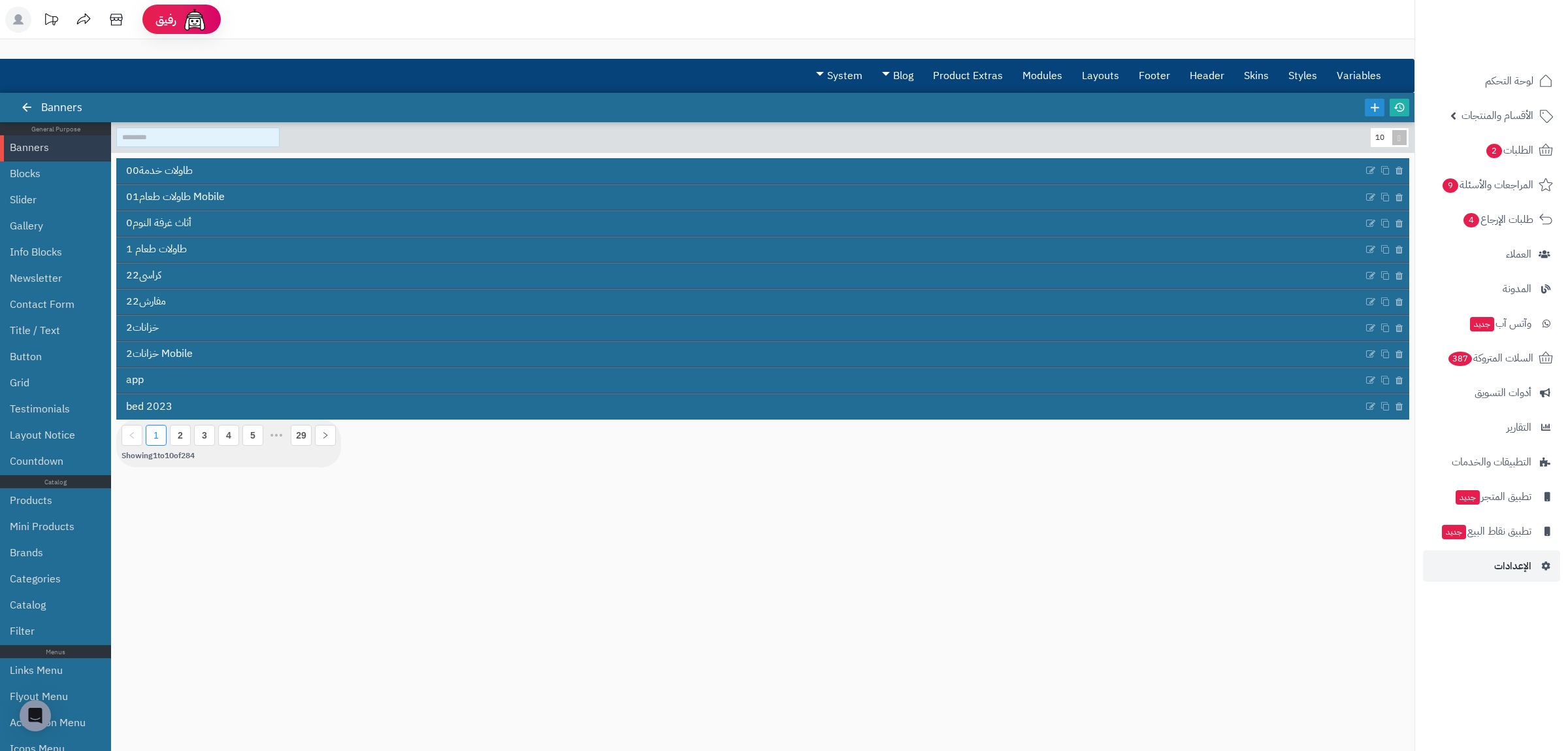
click at [167, 139] on input at bounding box center [198, 137] width 163 height 20
type input "*"
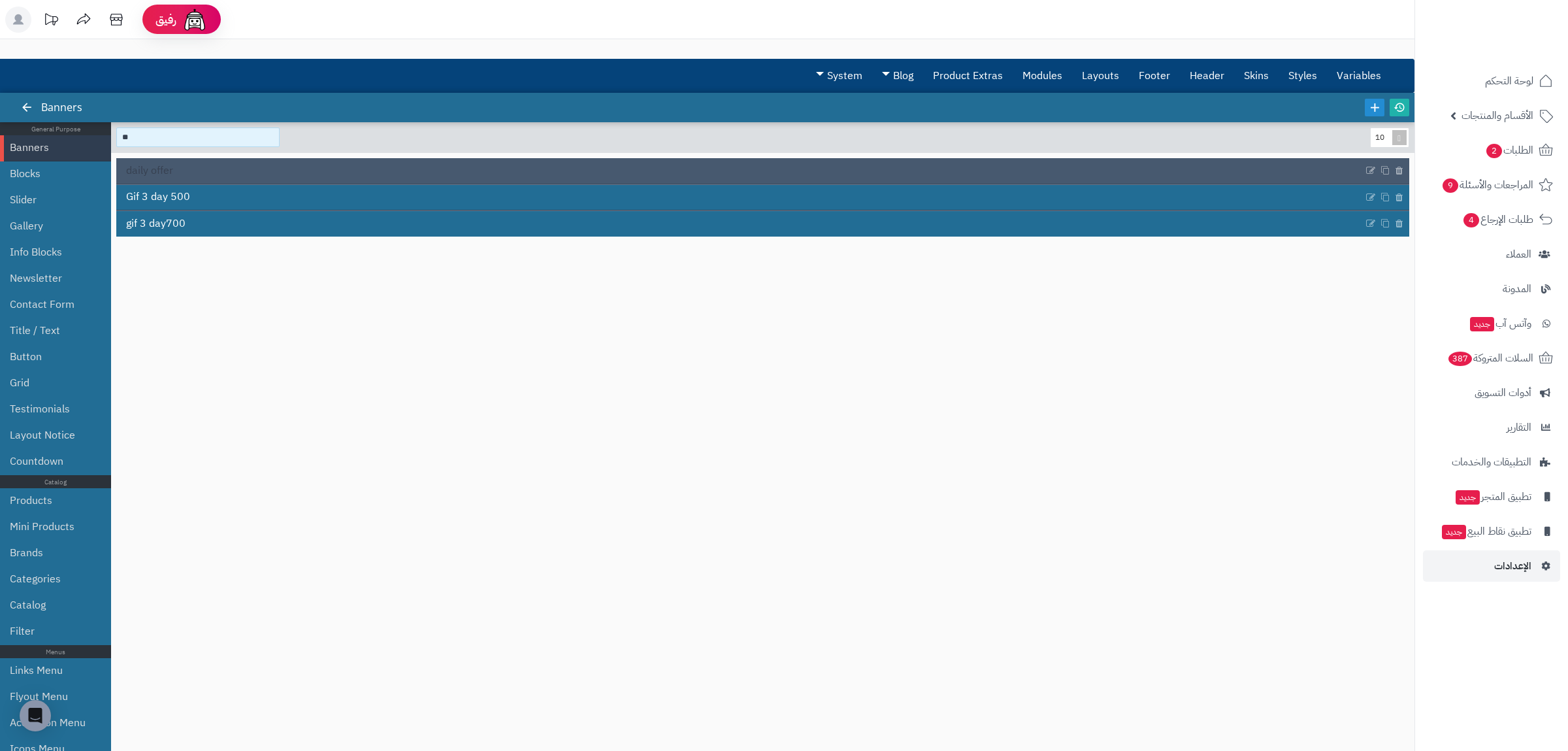
type input "**"
click at [173, 169] on span "daily offer" at bounding box center [149, 171] width 47 height 15
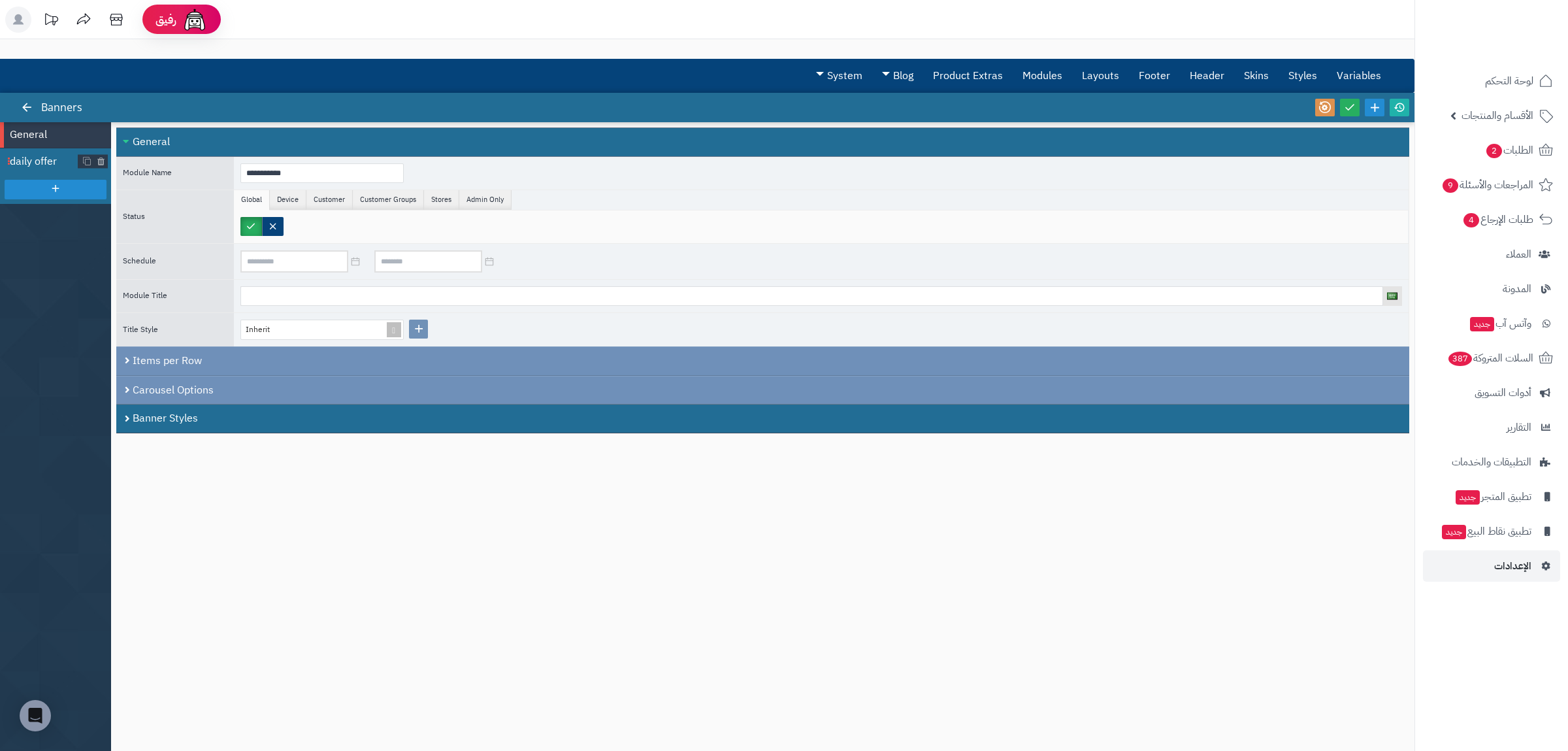
click at [45, 161] on span "daily offer" at bounding box center [44, 161] width 68 height 15
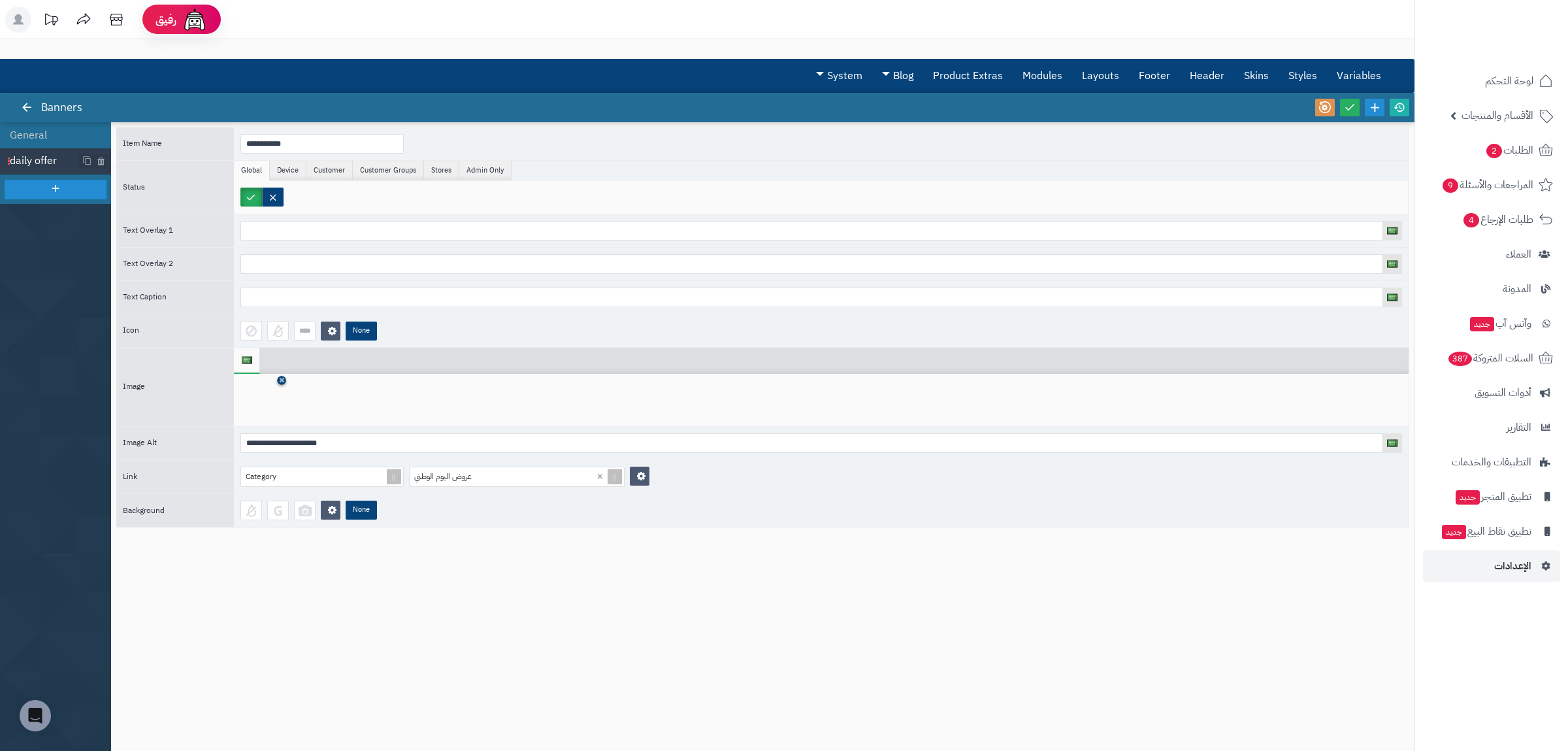
click at [281, 384] on icon at bounding box center [282, 380] width 5 height 8
click at [281, 392] on icon at bounding box center [261, 401] width 41 height 40
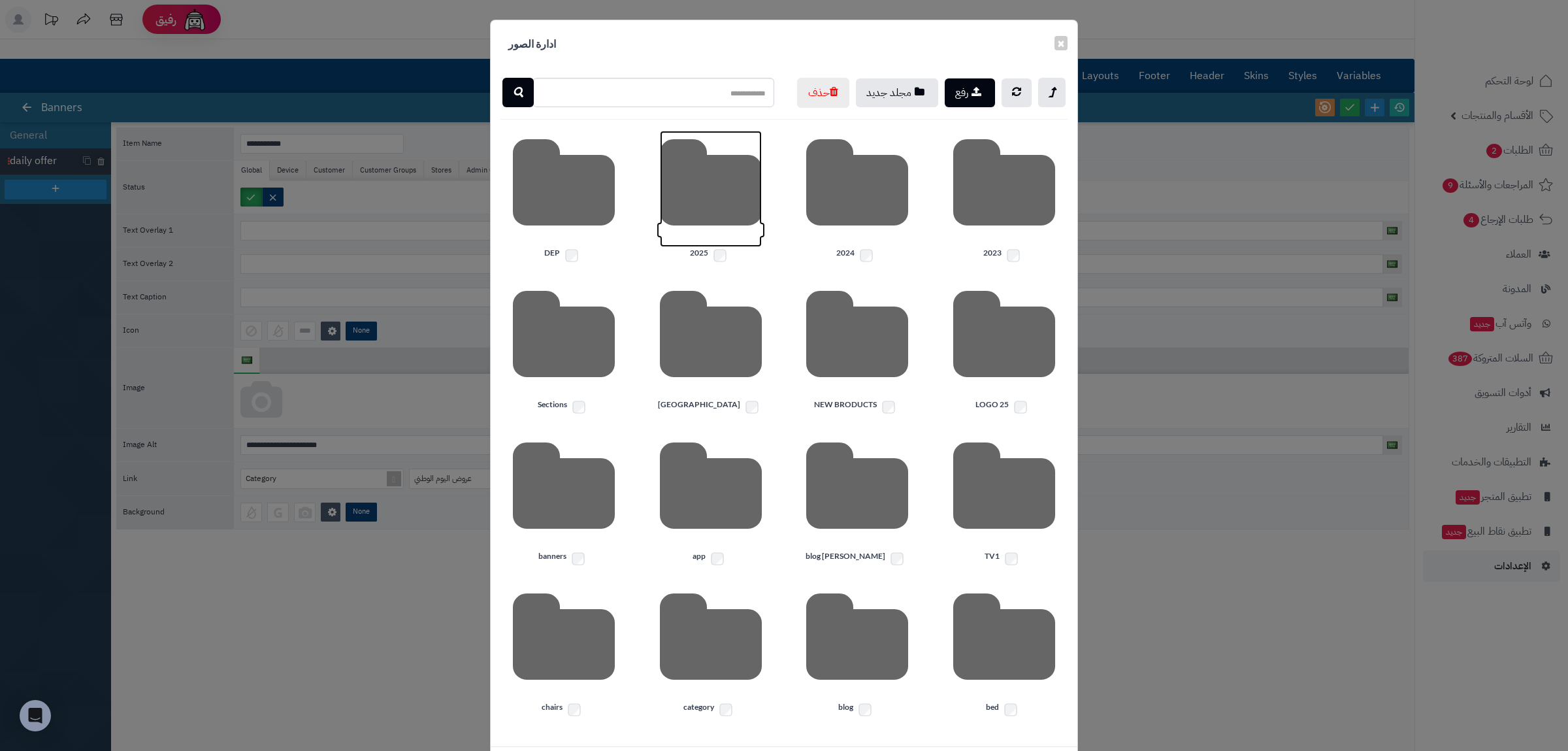
click at [743, 244] on icon at bounding box center [711, 188] width 102 height 117
click at [1023, 240] on icon at bounding box center [1004, 188] width 102 height 117
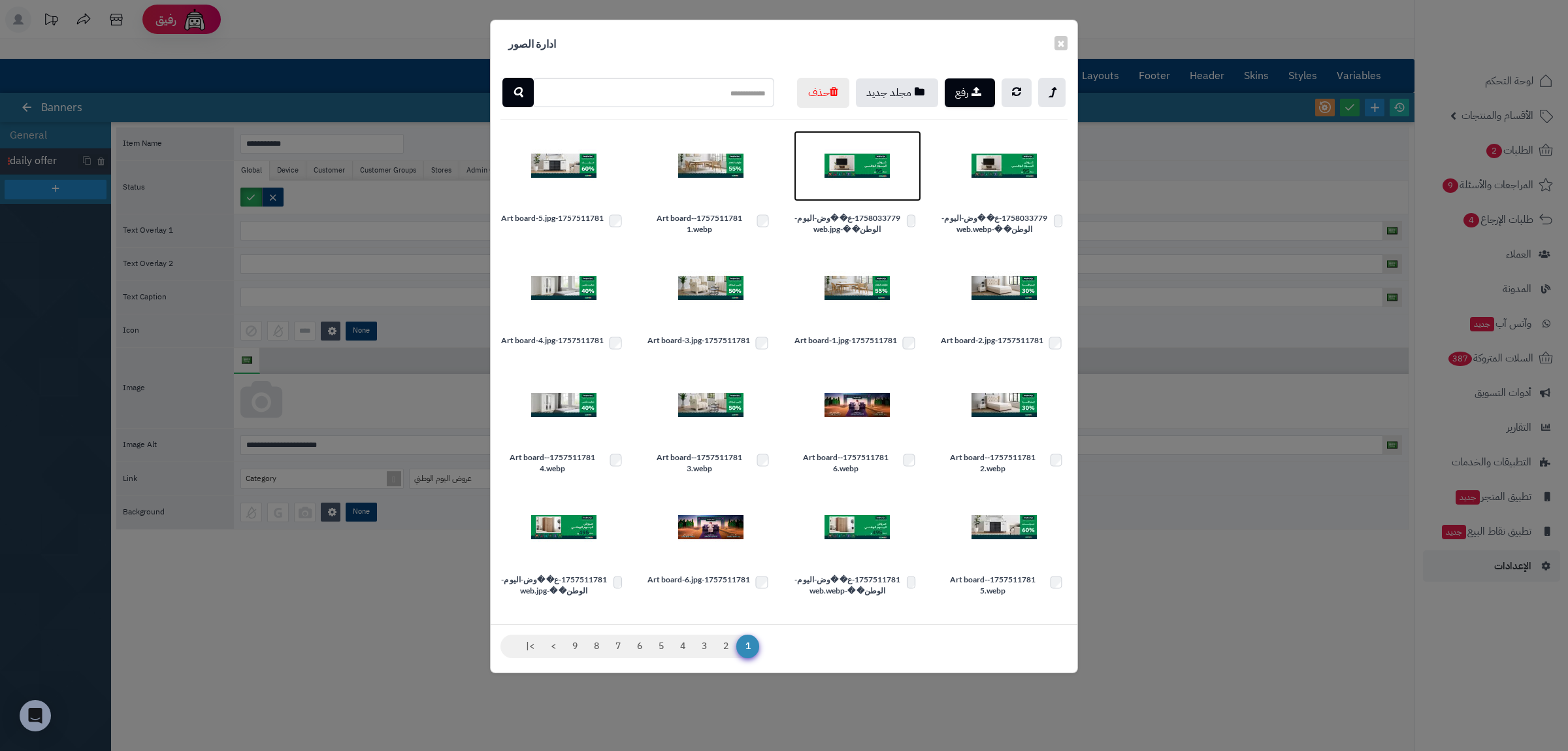
click at [865, 199] on img at bounding box center [857, 165] width 65 height 65
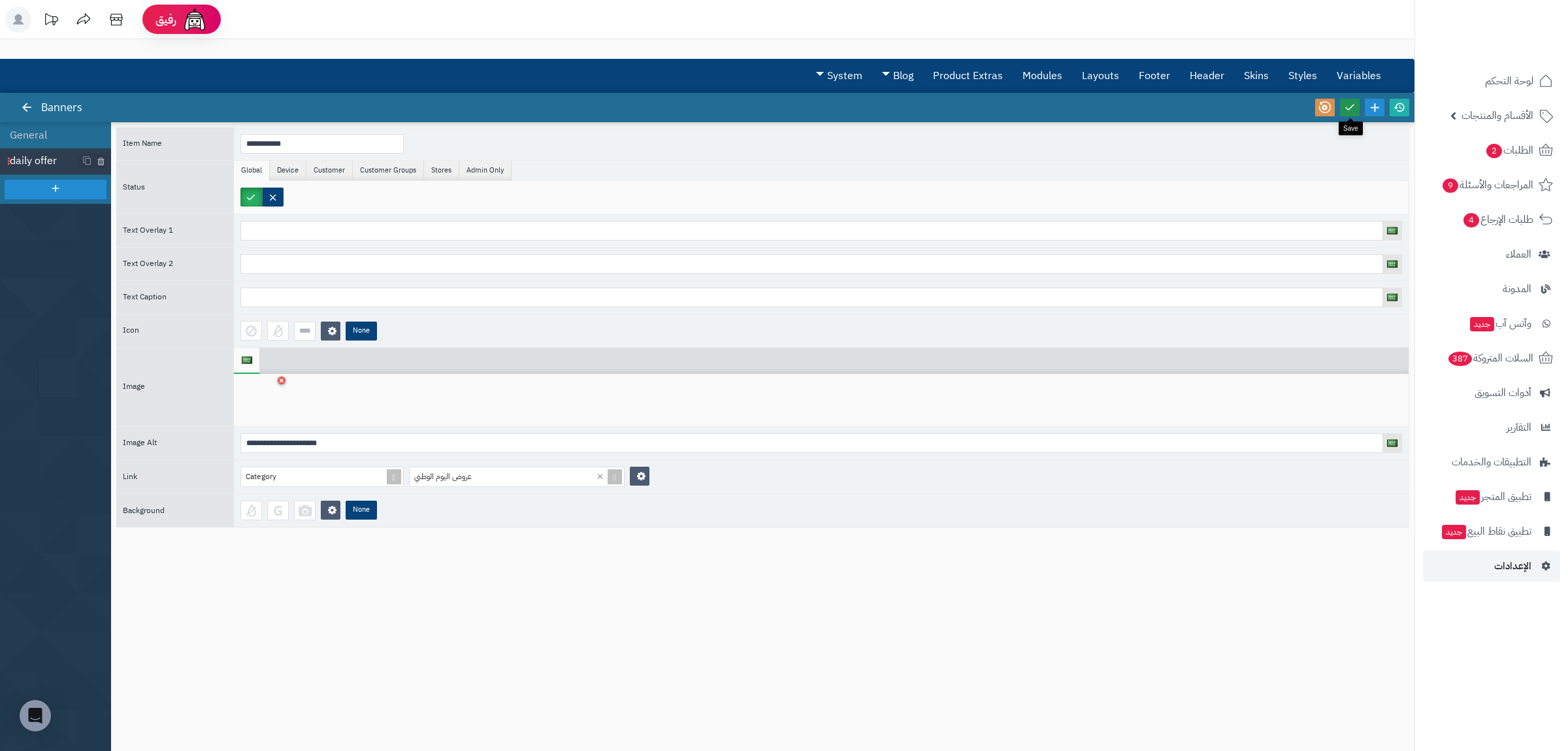
click at [1350, 107] on icon at bounding box center [1350, 107] width 12 height 12
click at [1403, 109] on icon at bounding box center [1399, 107] width 12 height 12
click at [1507, 74] on span "لوحة التحكم" at bounding box center [1509, 81] width 47 height 18
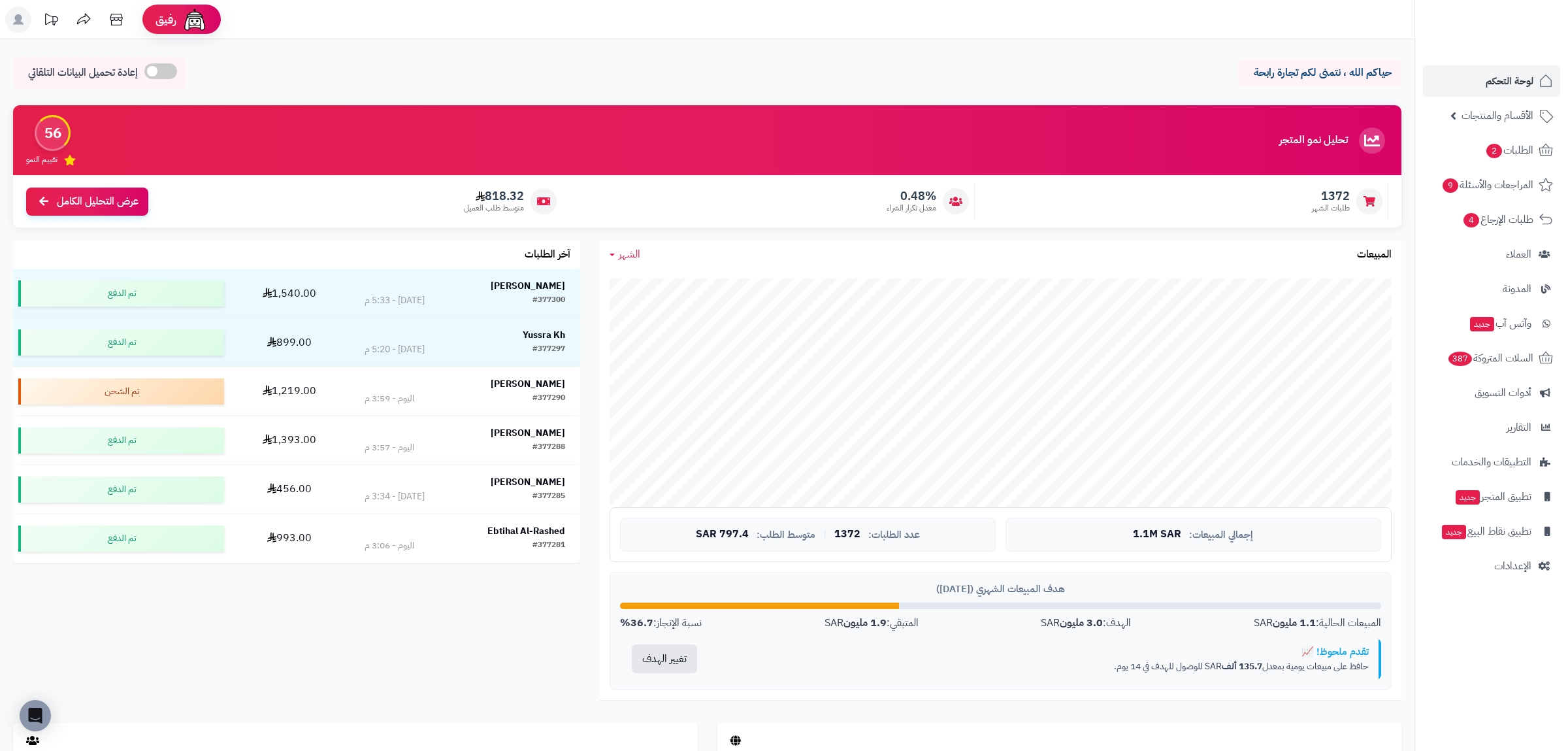
click at [270, 51] on div "حياكم الله ، نتمنى لكم تجارة رابحة إعادة تحميل البيانات التلقائي الرئيسية لوحة …" at bounding box center [707, 599] width 1415 height 1120
